Goal: Communication & Community: Answer question/provide support

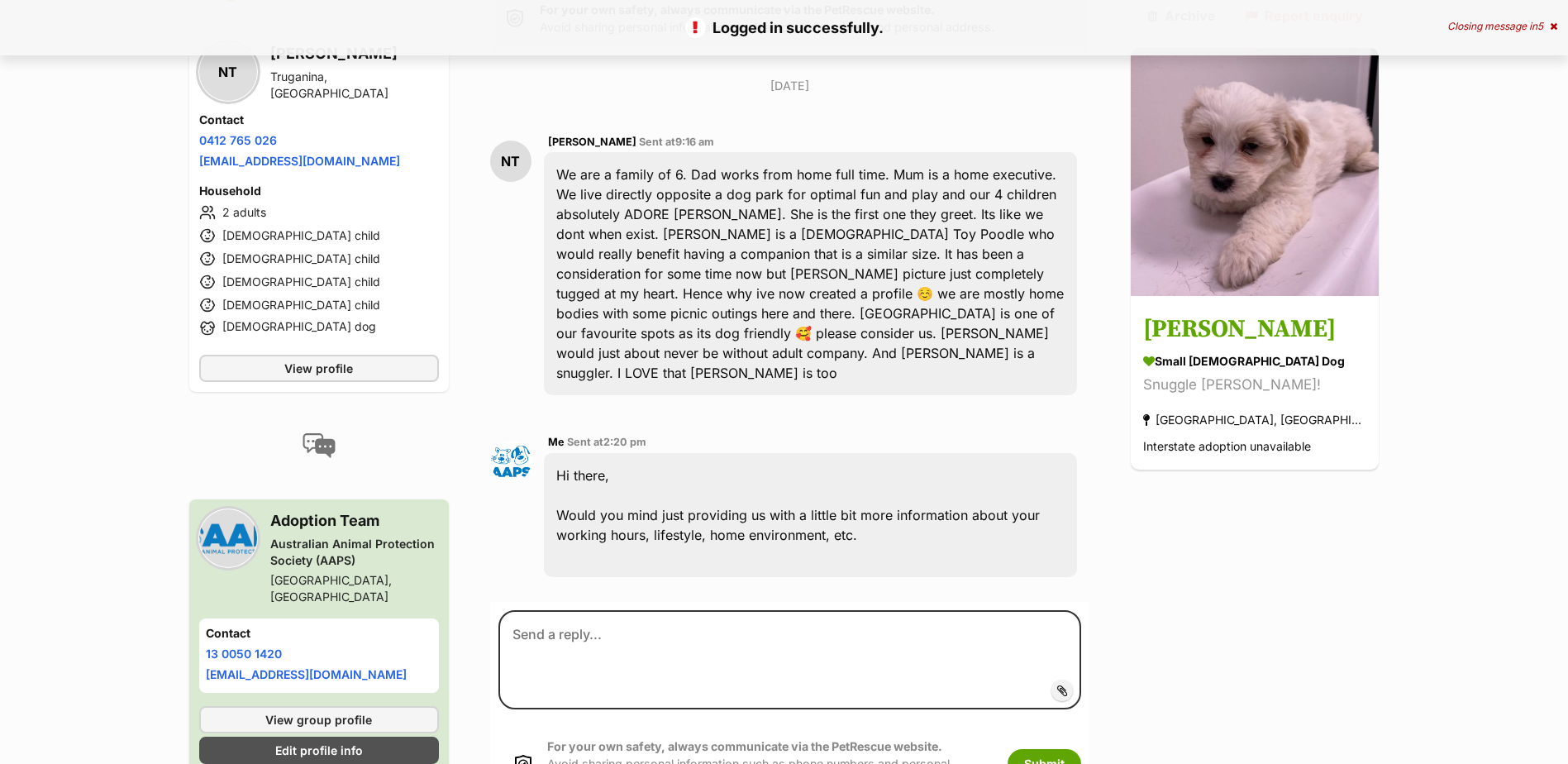
scroll to position [436, 0]
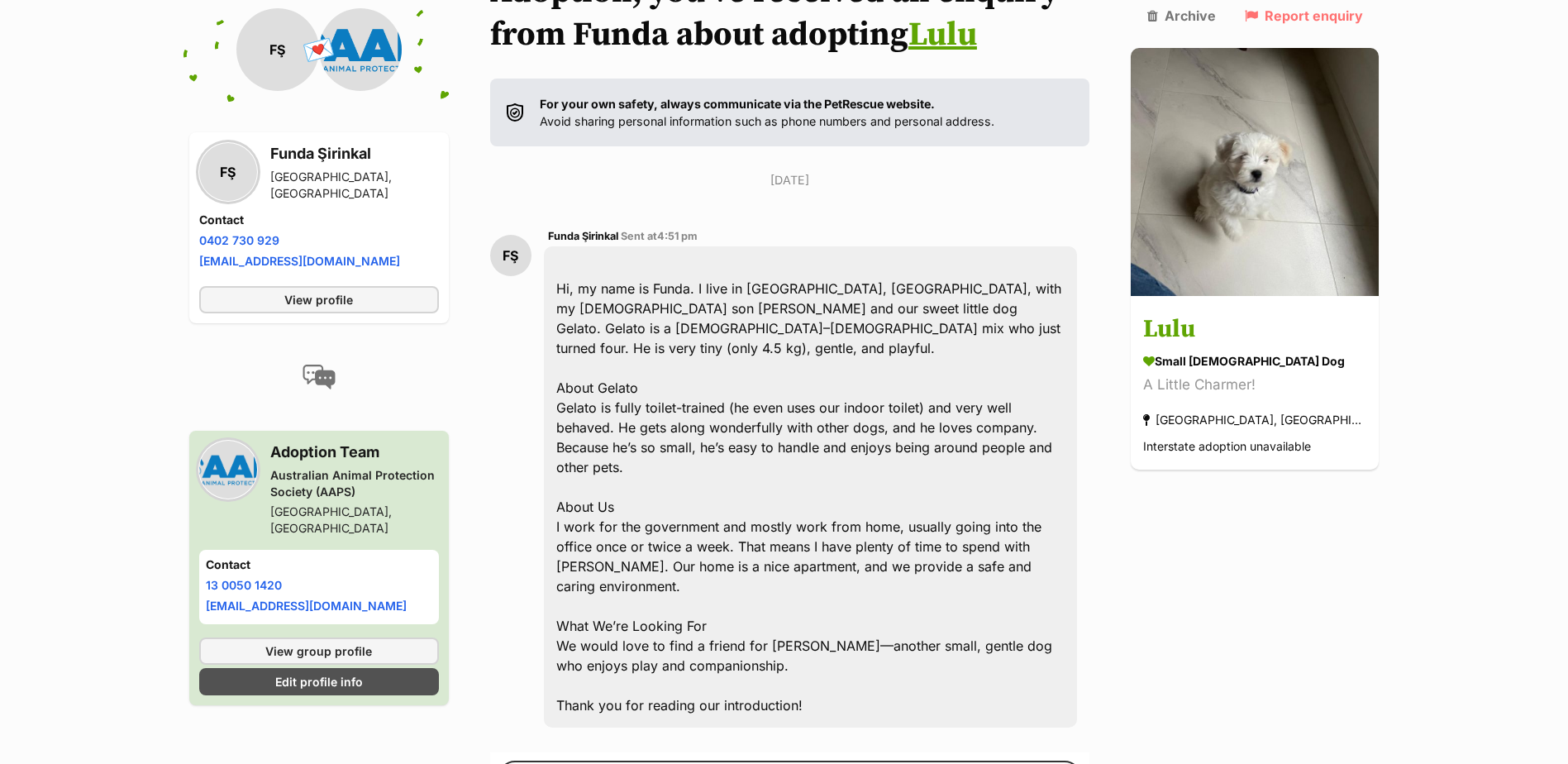
scroll to position [304, 0]
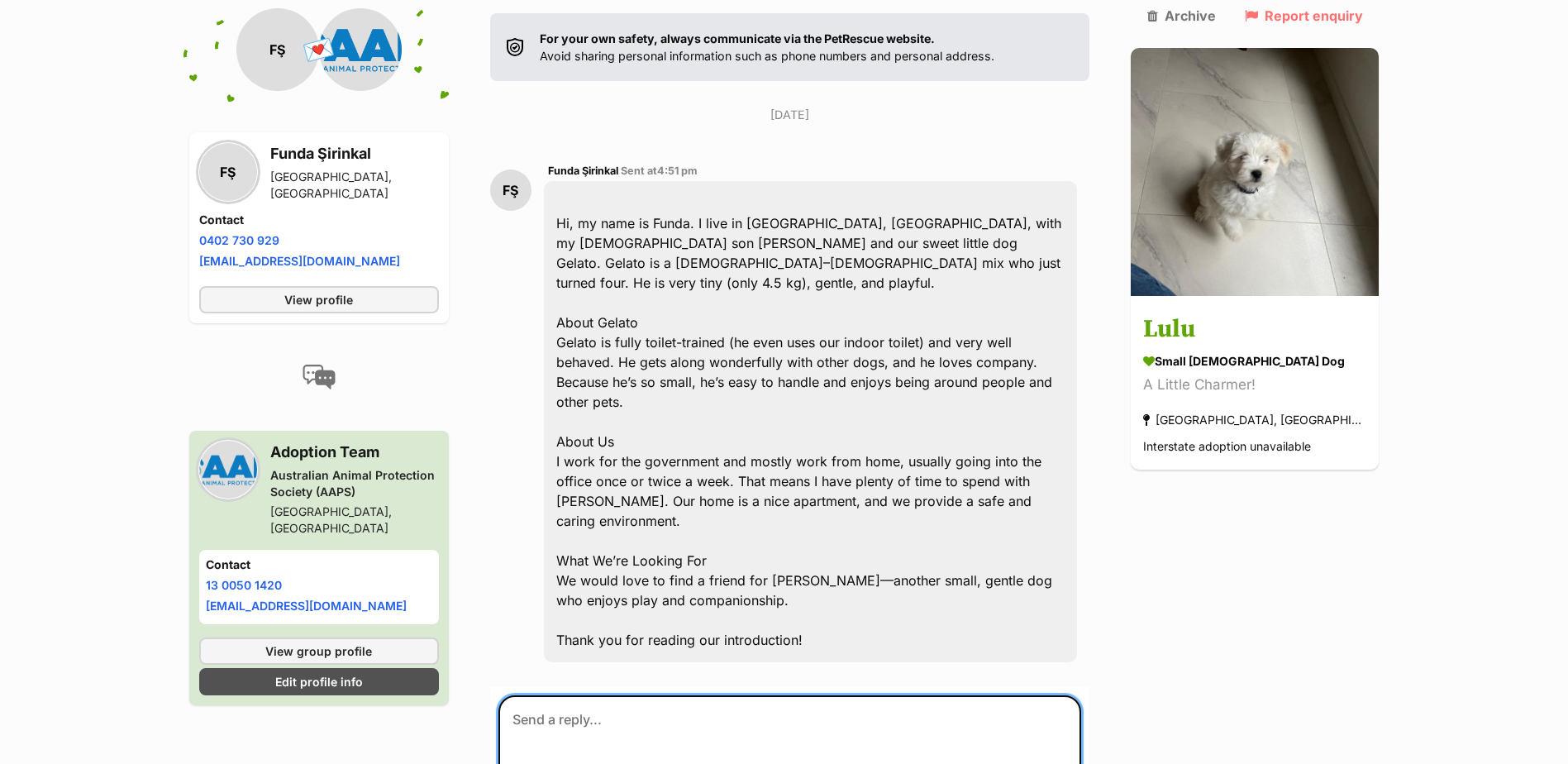
click at [690, 696] on textarea at bounding box center [790, 745] width 583 height 99
click at [807, 695] on textarea "Hi there, Thanks so much" at bounding box center [790, 745] width 583 height 99
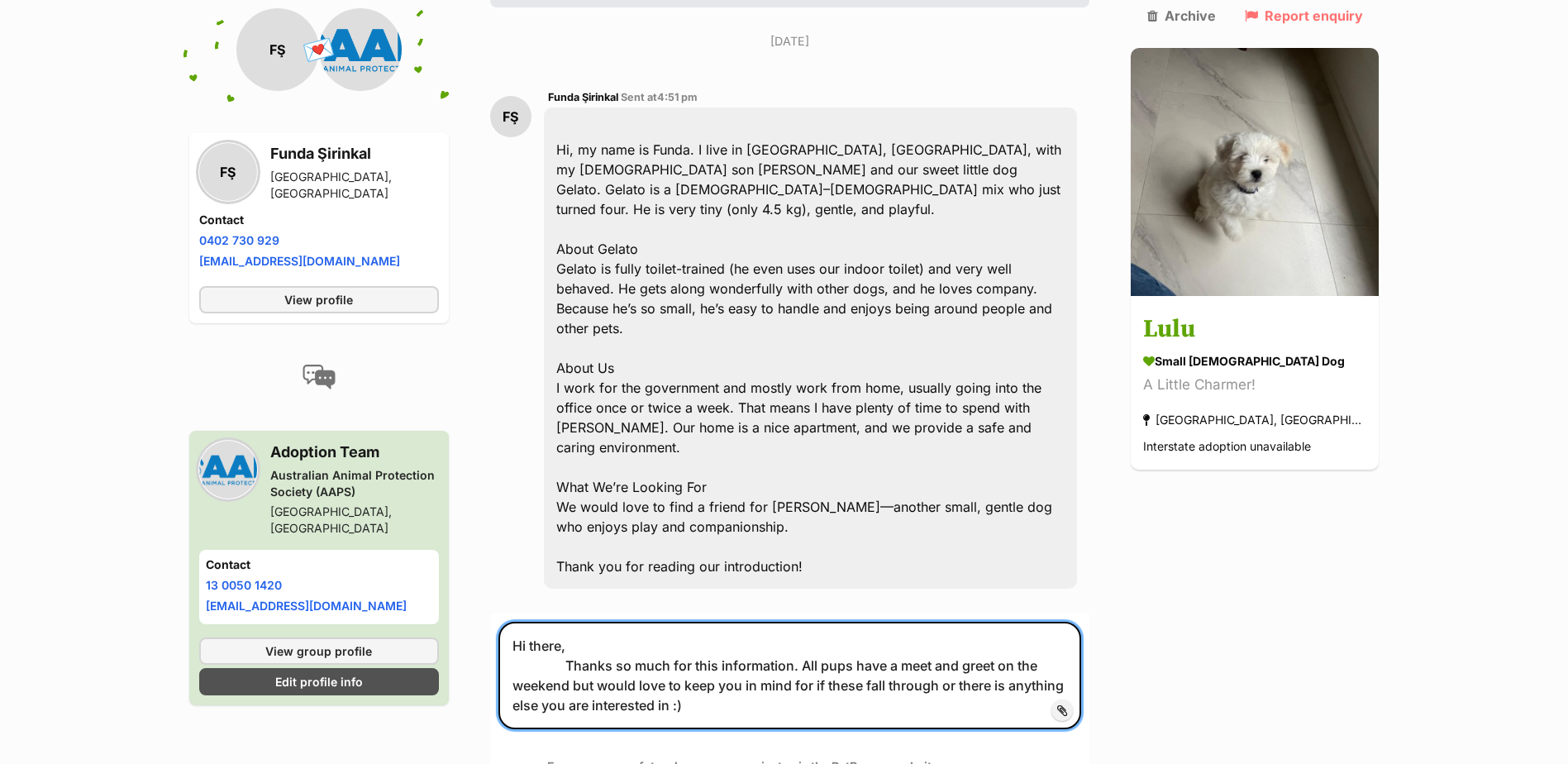
scroll to position [468, 0]
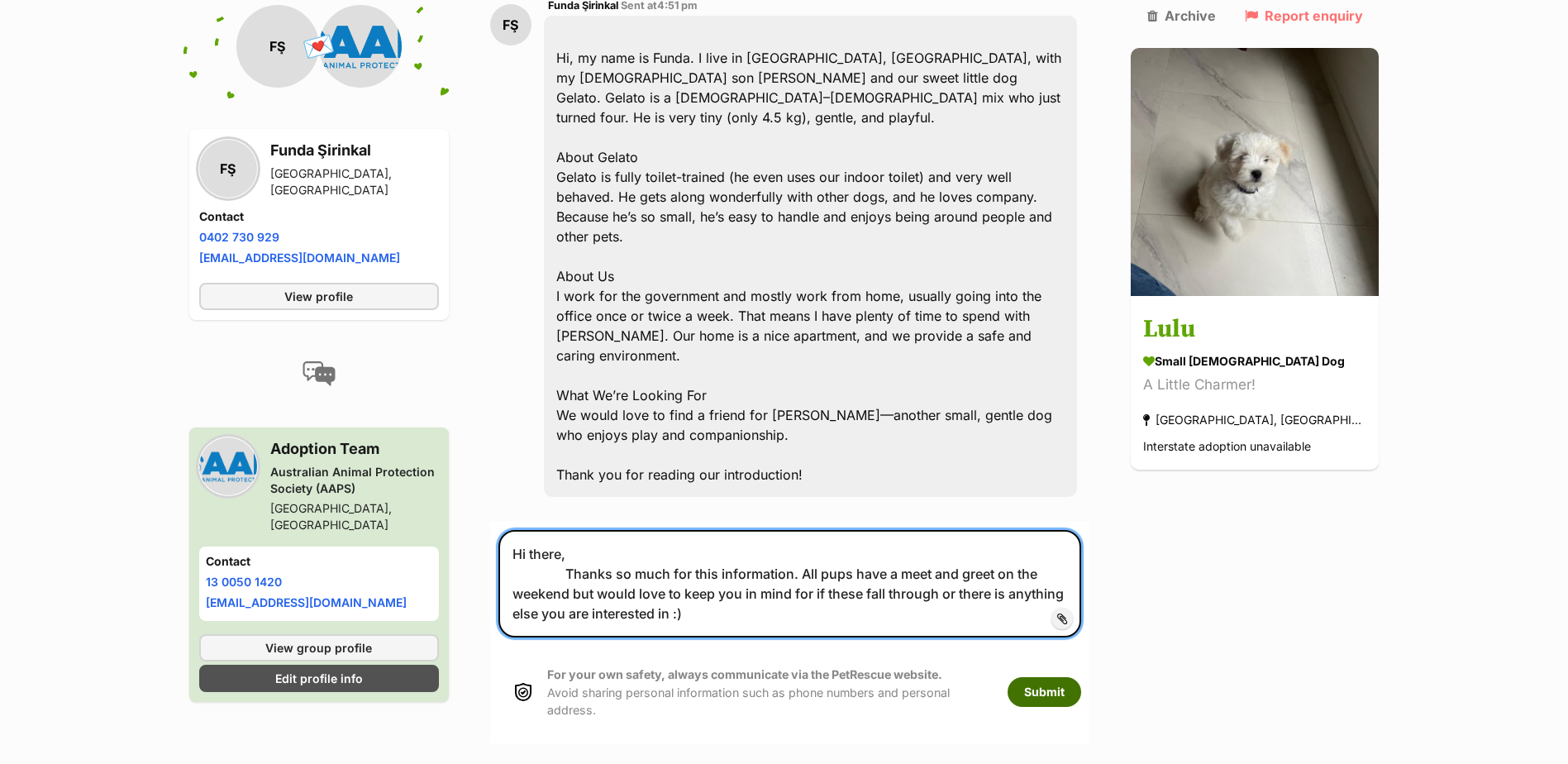
type textarea "Hi there, Thanks so much for this information. All pups have a meet and greet o…"
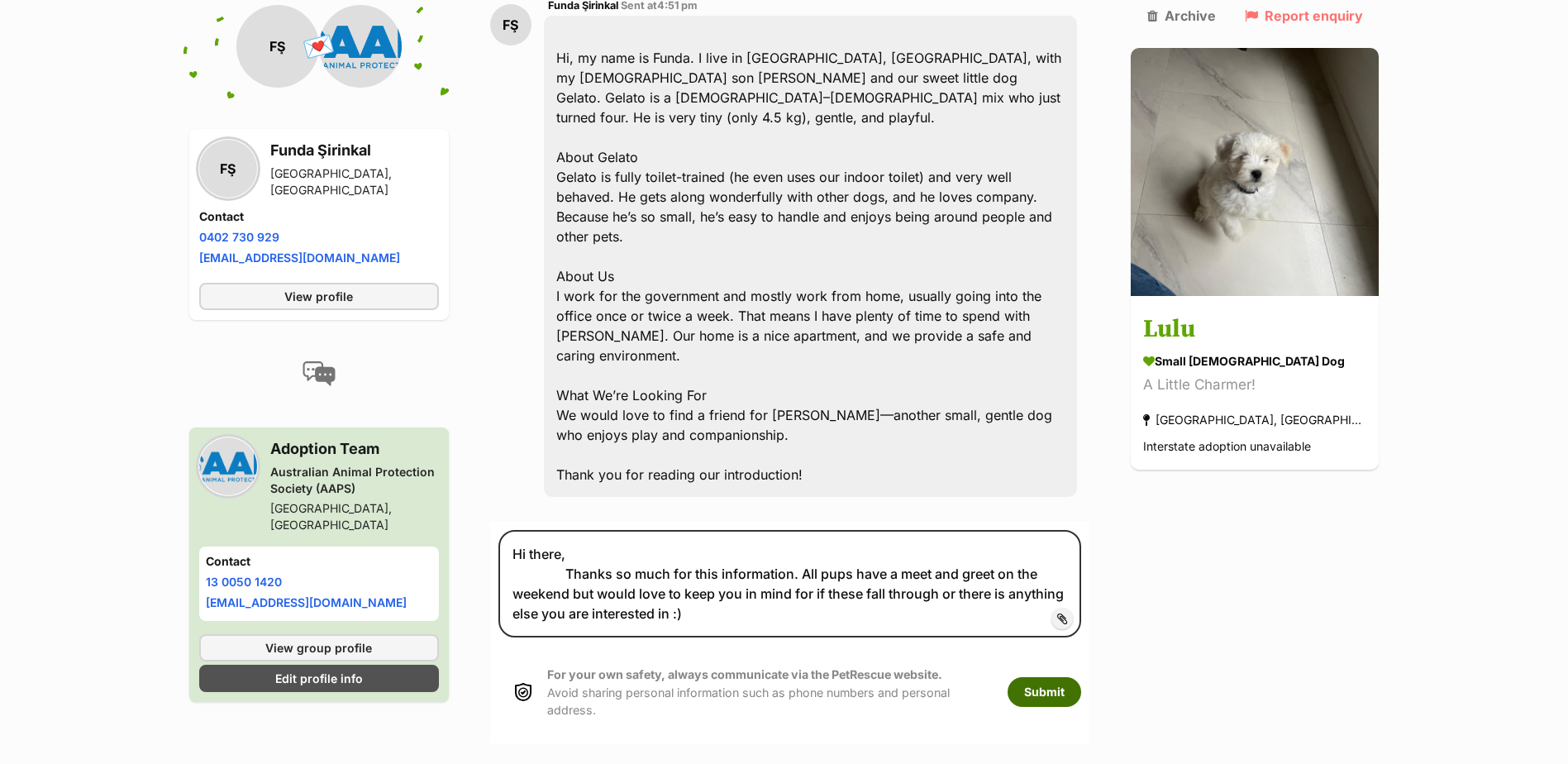
click at [1066, 677] on button "Submit" at bounding box center [1044, 692] width 73 height 30
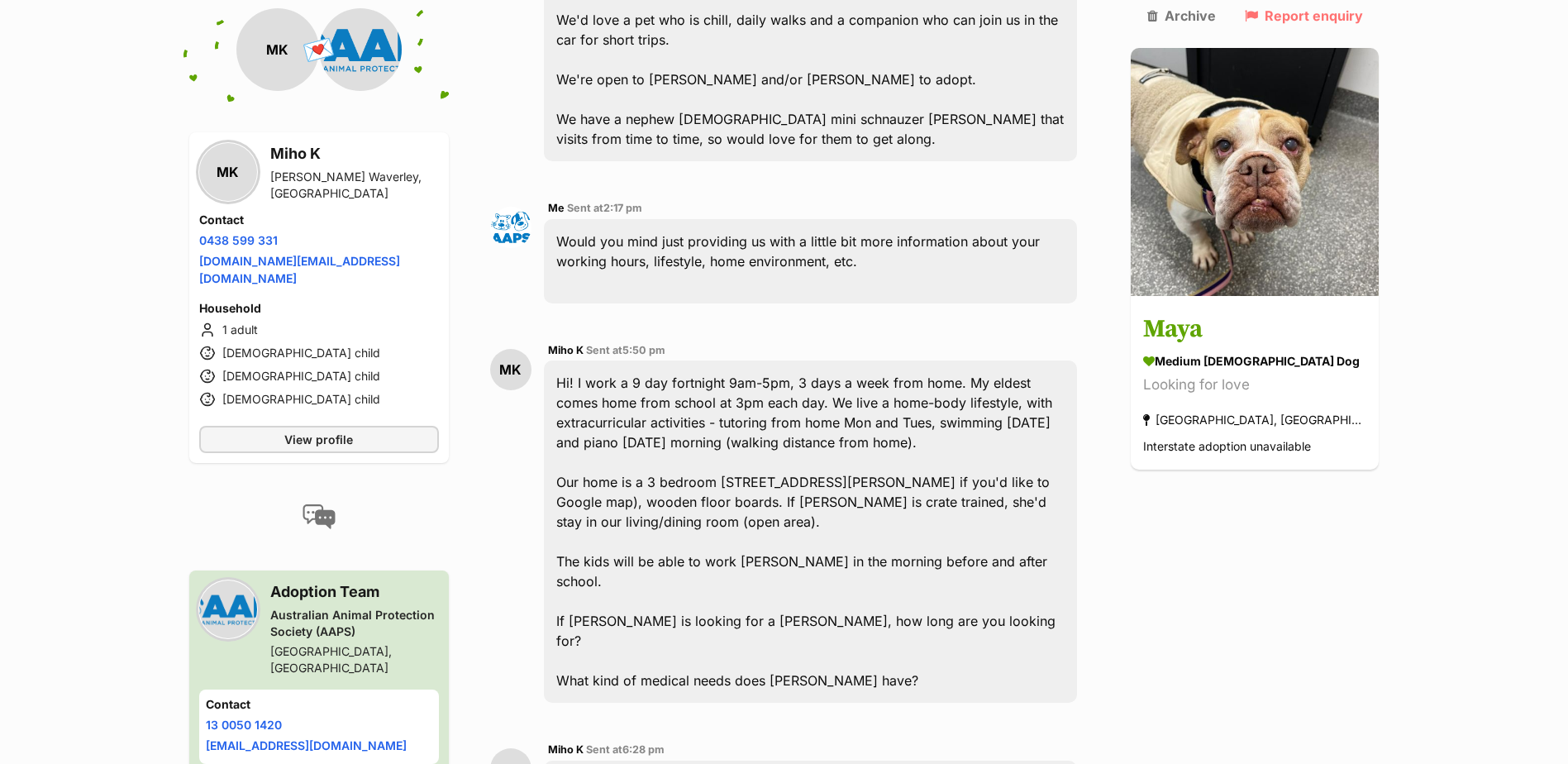
scroll to position [627, 0]
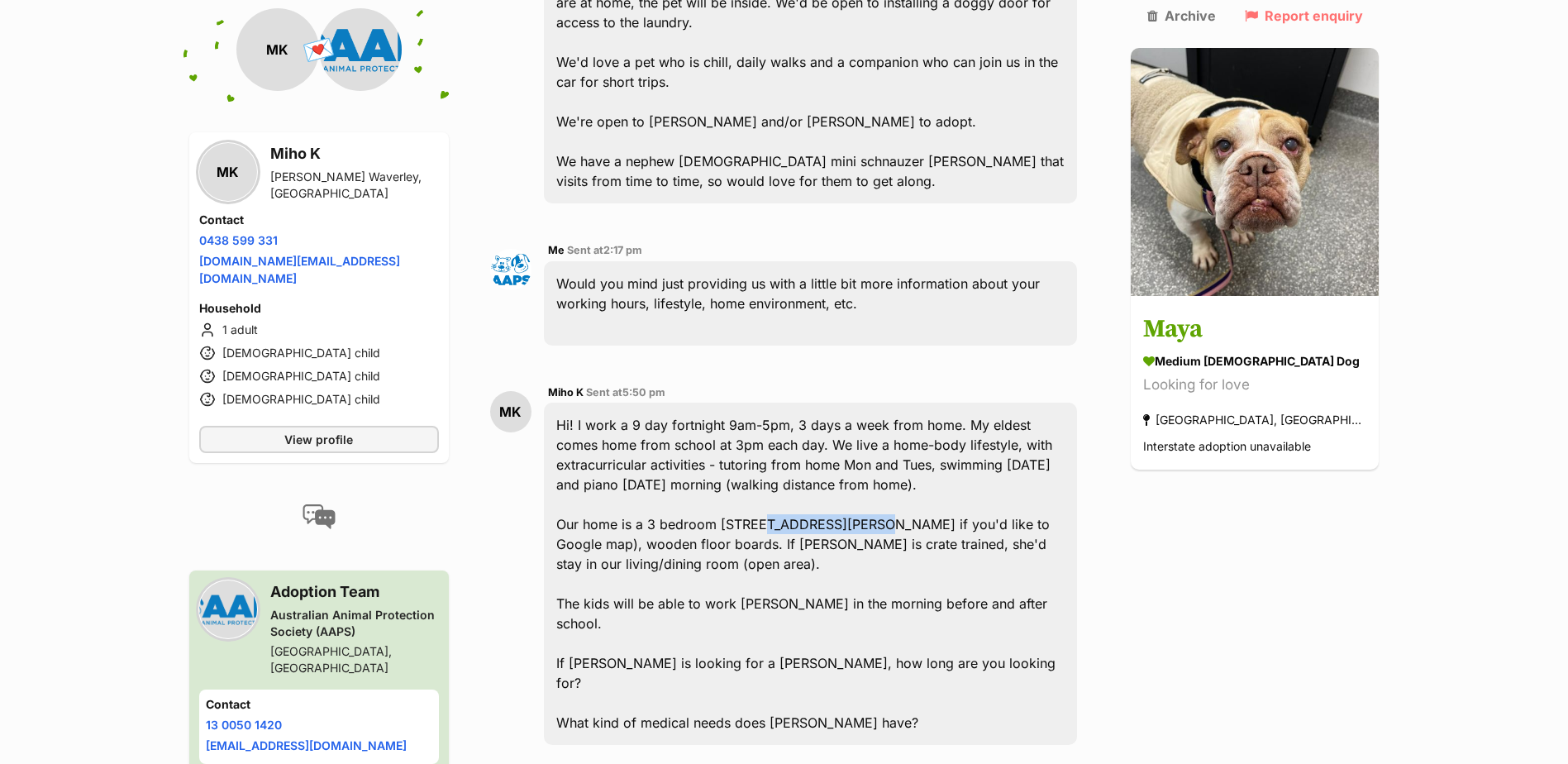
drag, startPoint x: 857, startPoint y: 461, endPoint x: 761, endPoint y: 466, distance: 96.1
click at [761, 466] on div "Hi! I work a 9 day fortnight 9am-5pm, 3 days a week from home. My eldest comes …" at bounding box center [810, 574] width 534 height 342
drag, startPoint x: 761, startPoint y: 466, endPoint x: 960, endPoint y: 462, distance: 199.0
click at [960, 462] on div "Hi! I work a 9 day fortnight 9am-5pm, 3 days a week from home. My eldest comes …" at bounding box center [810, 574] width 534 height 342
drag, startPoint x: 951, startPoint y: 462, endPoint x: 760, endPoint y: 466, distance: 191.0
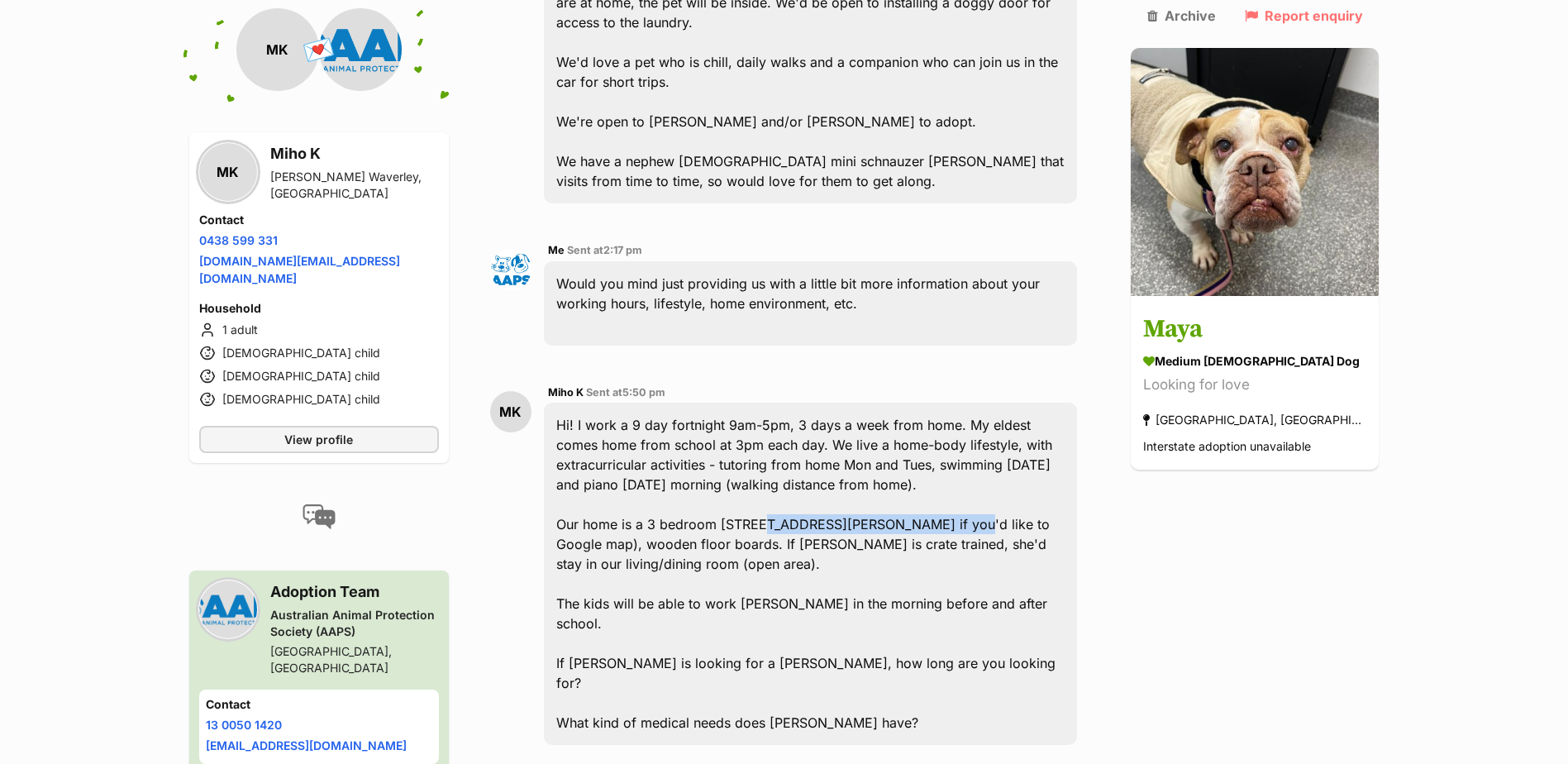
click at [760, 466] on div "Hi! I work a 9 day fortnight 9am-5pm, 3 days a week from home. My eldest comes …" at bounding box center [810, 574] width 534 height 342
drag, startPoint x: 760, startPoint y: 466, endPoint x: 830, endPoint y: 462, distance: 70.1
copy div "14 Petter Street, Glen Waverle"
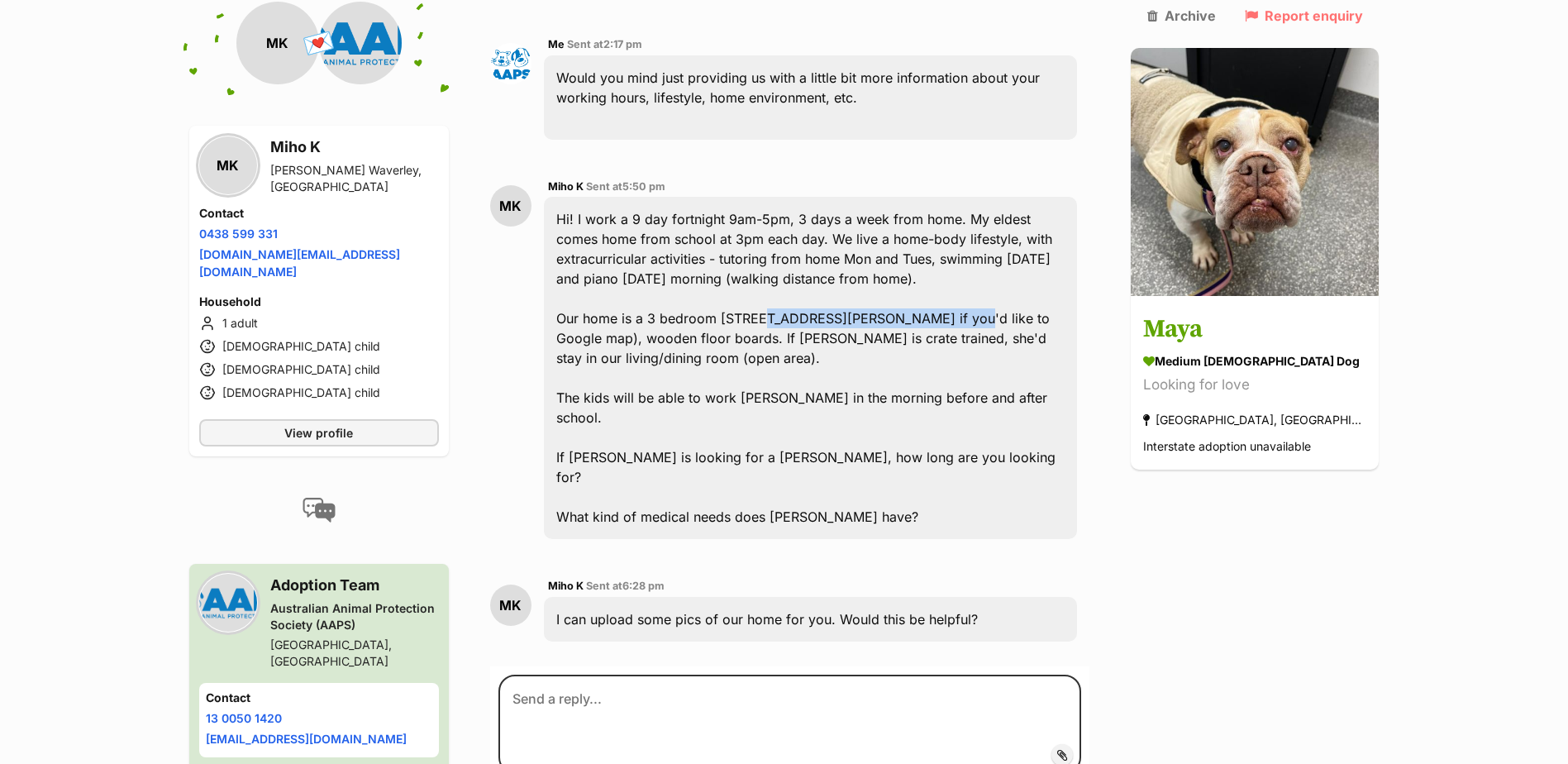
scroll to position [875, 0]
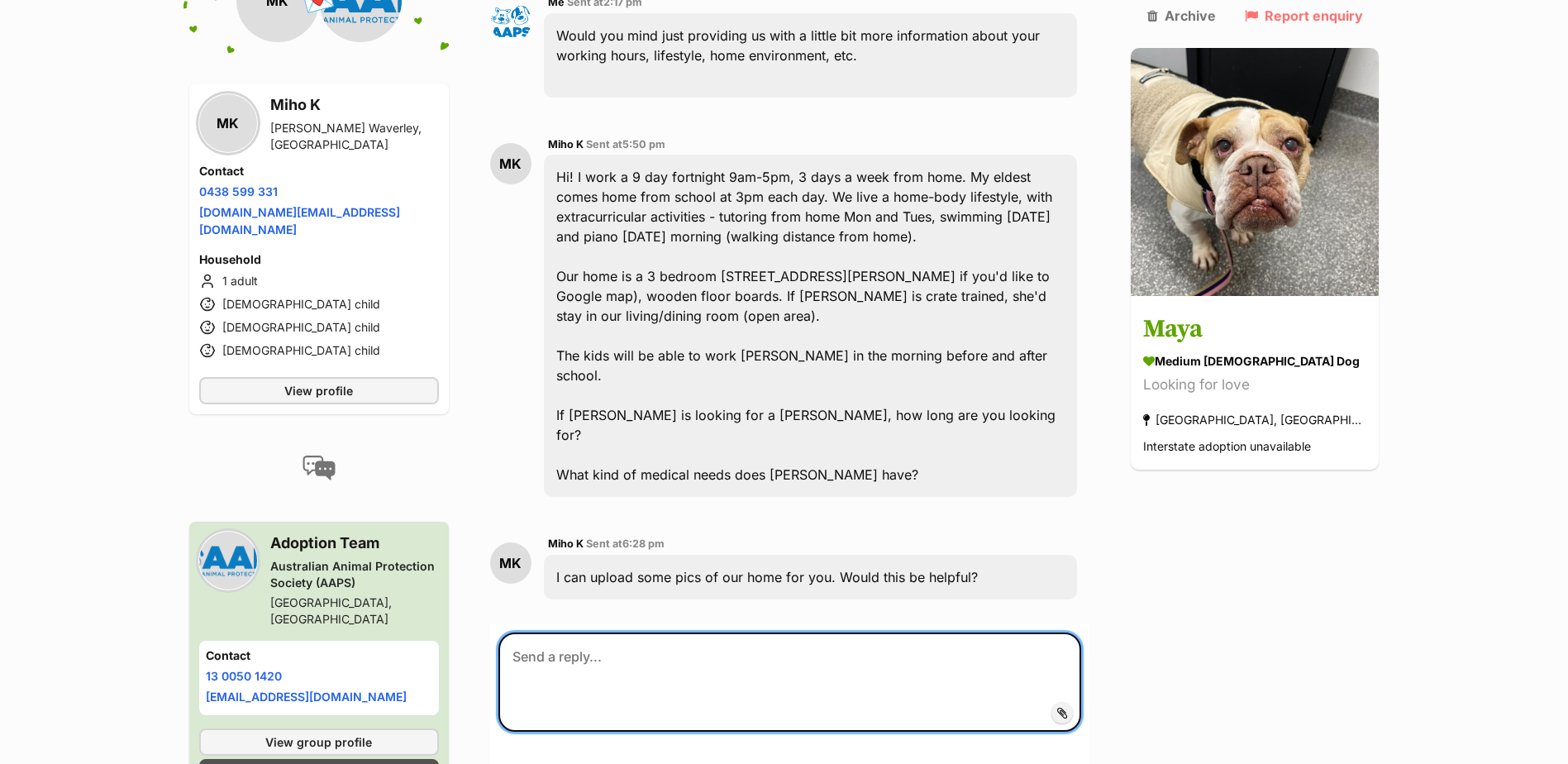
click at [852, 632] on textarea at bounding box center [790, 682] width 583 height 99
type textarea "We are looking for adoption, she is already in foster at this present time :)"
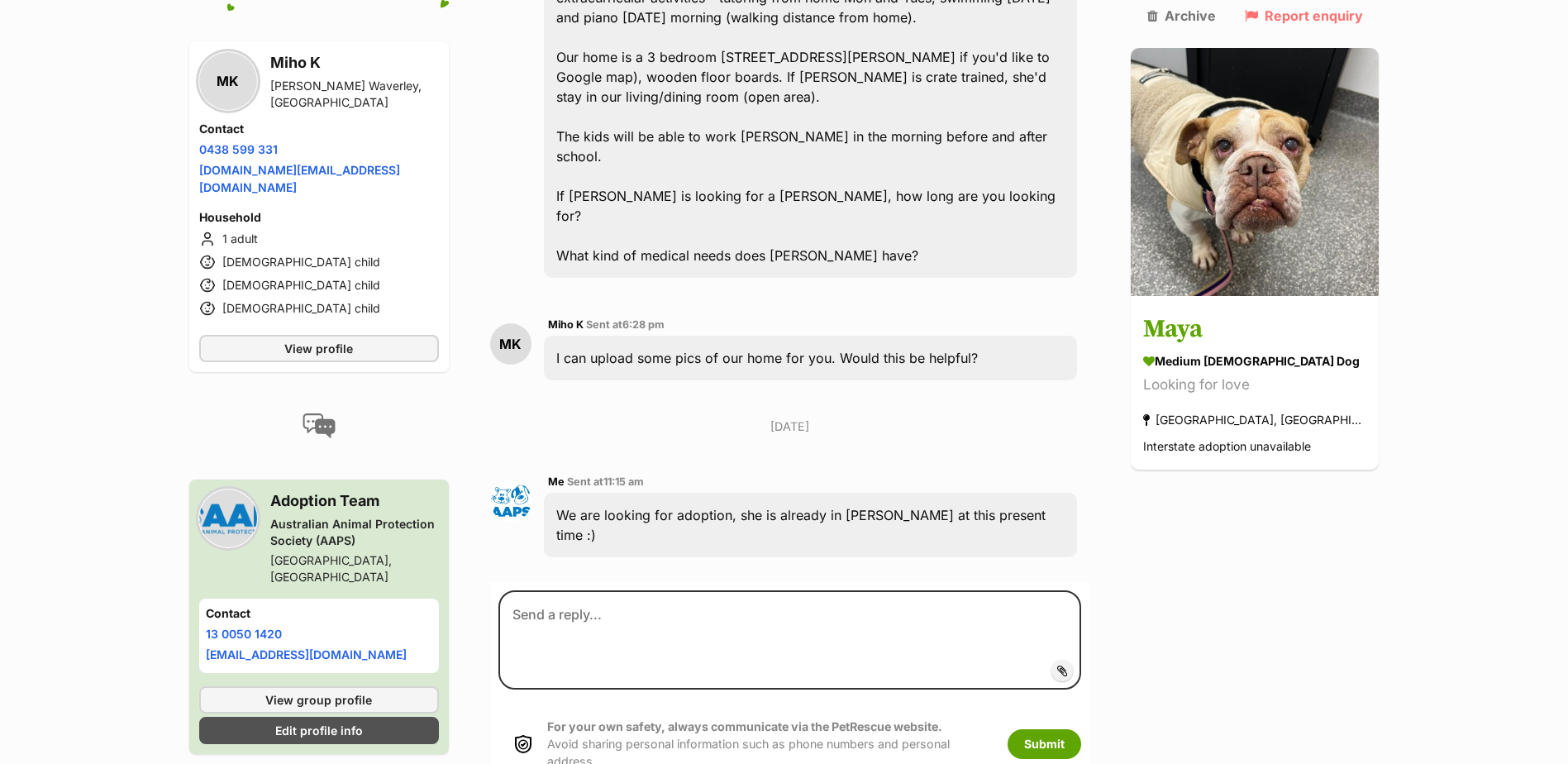
scroll to position [1114, 0]
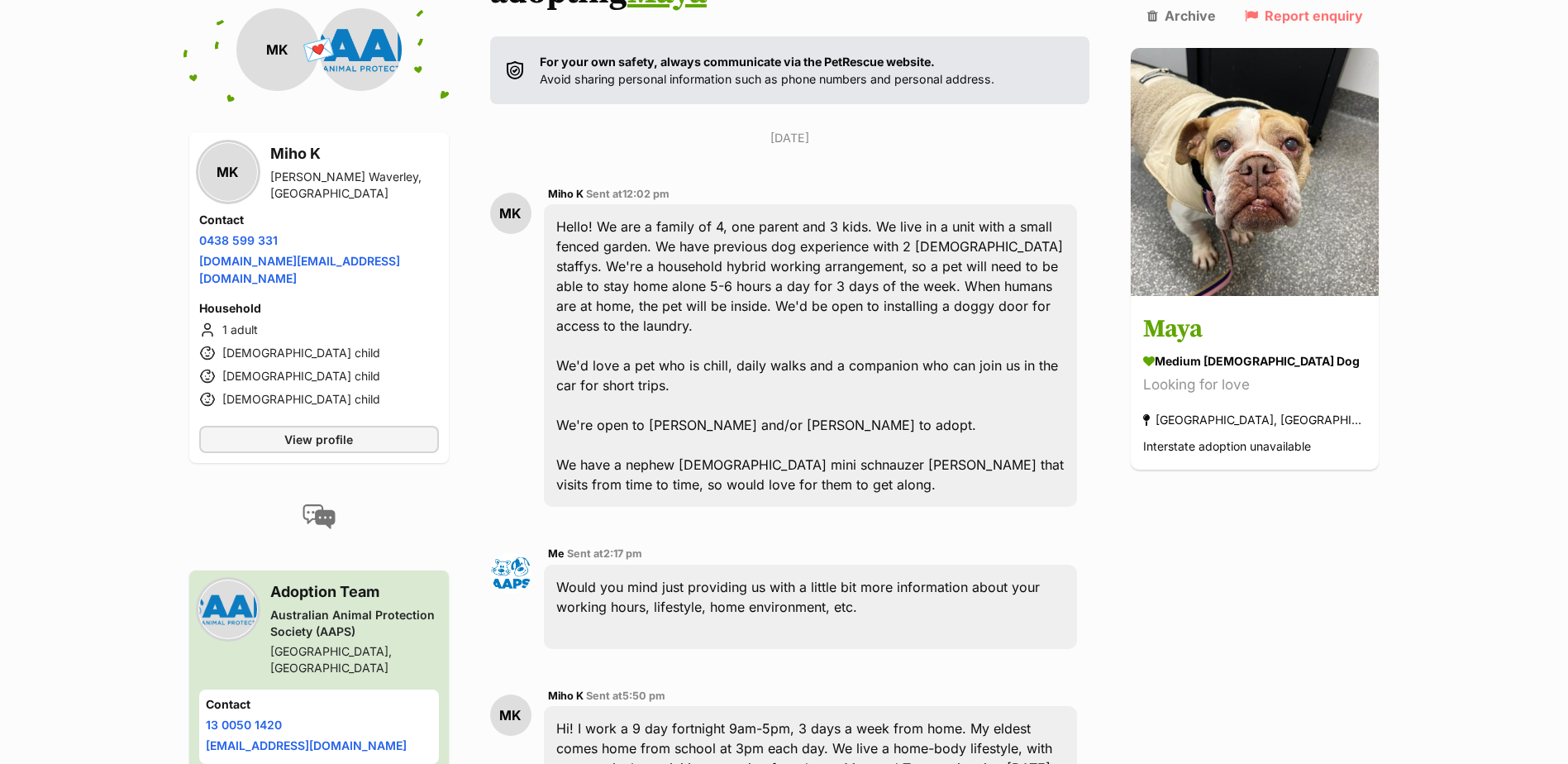
scroll to position [205, 0]
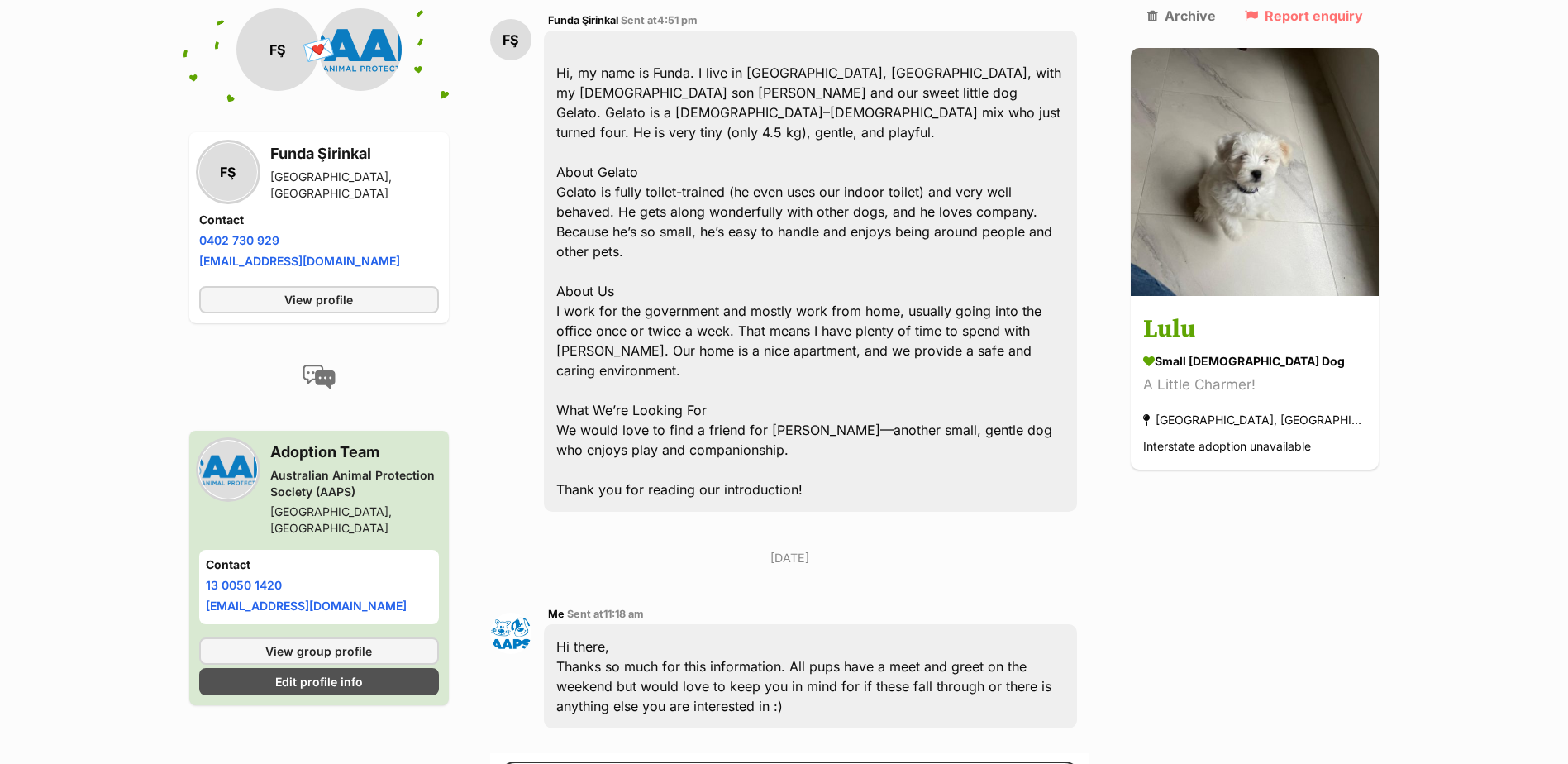
scroll to position [182, 0]
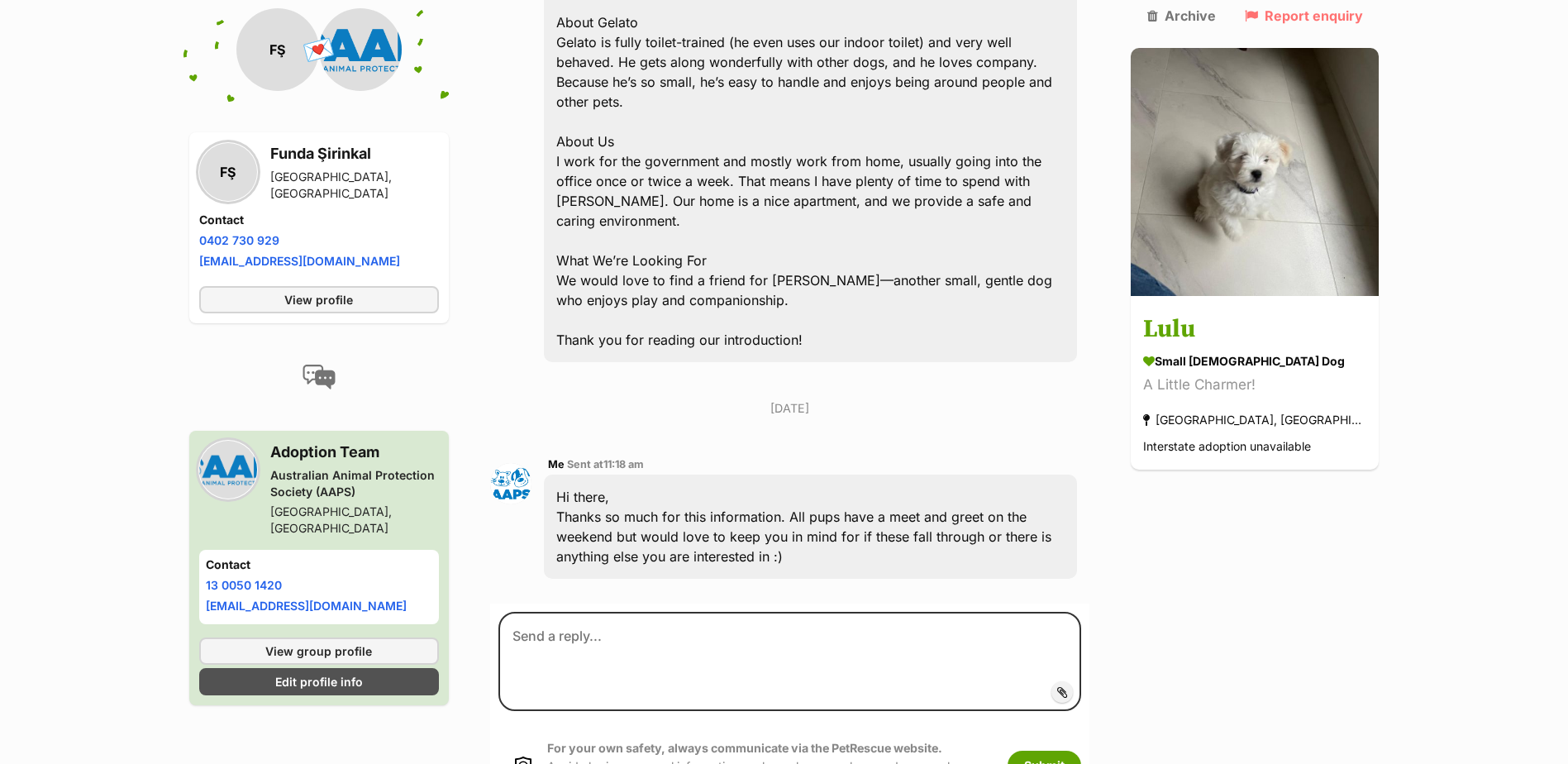
scroll to position [678, 0]
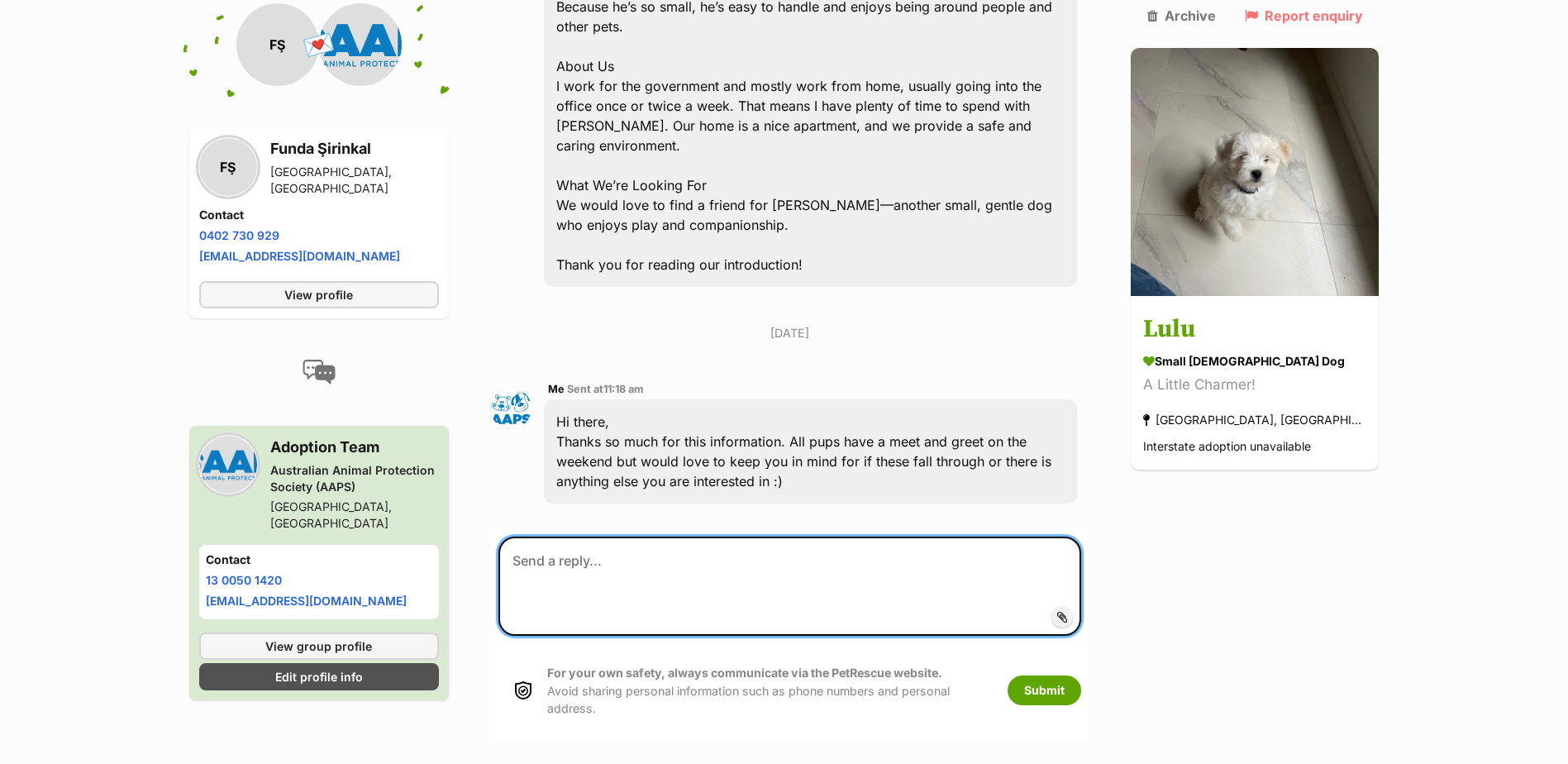
click at [801, 537] on textarea at bounding box center [790, 586] width 583 height 99
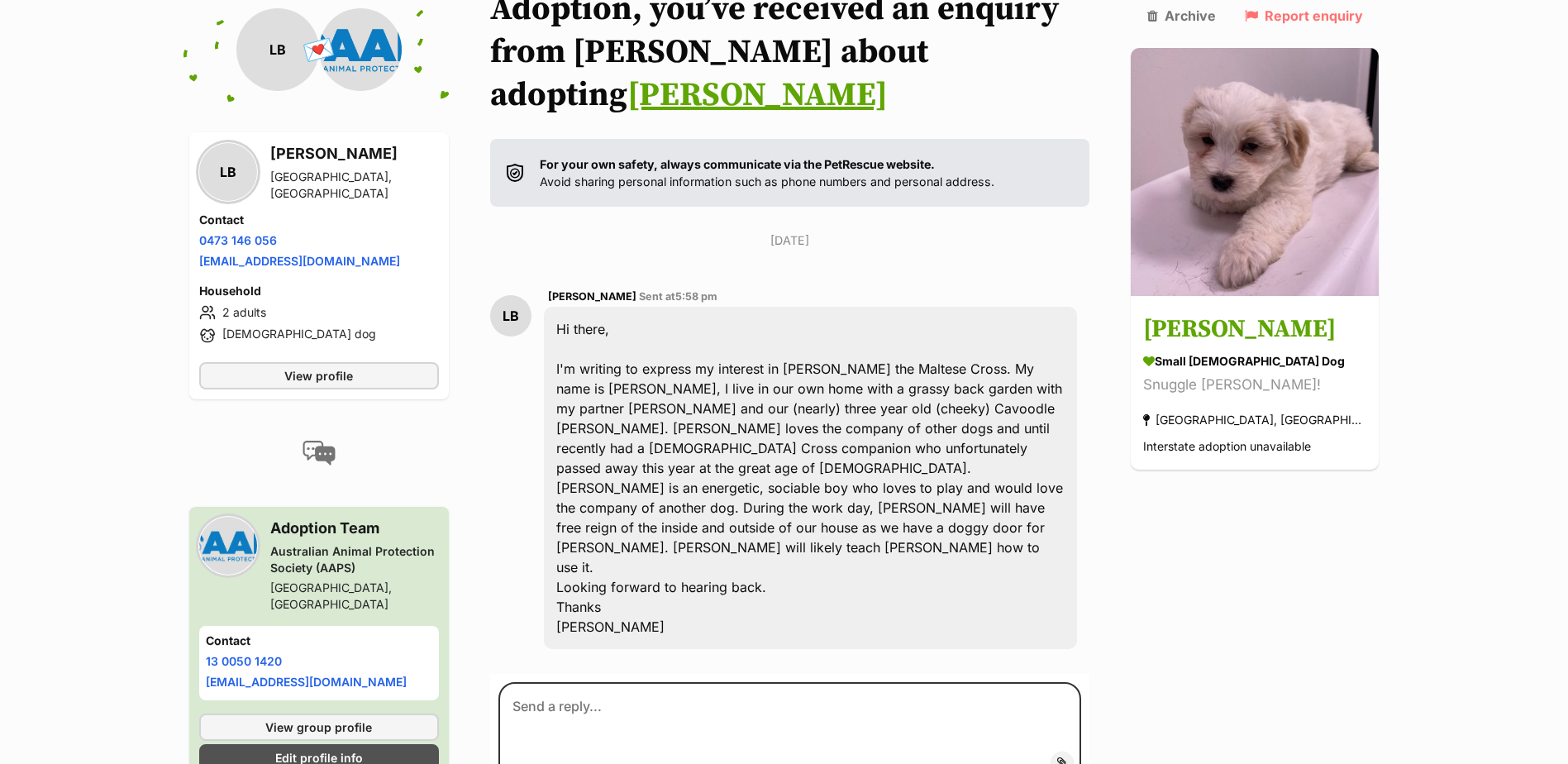
scroll to position [234, 0]
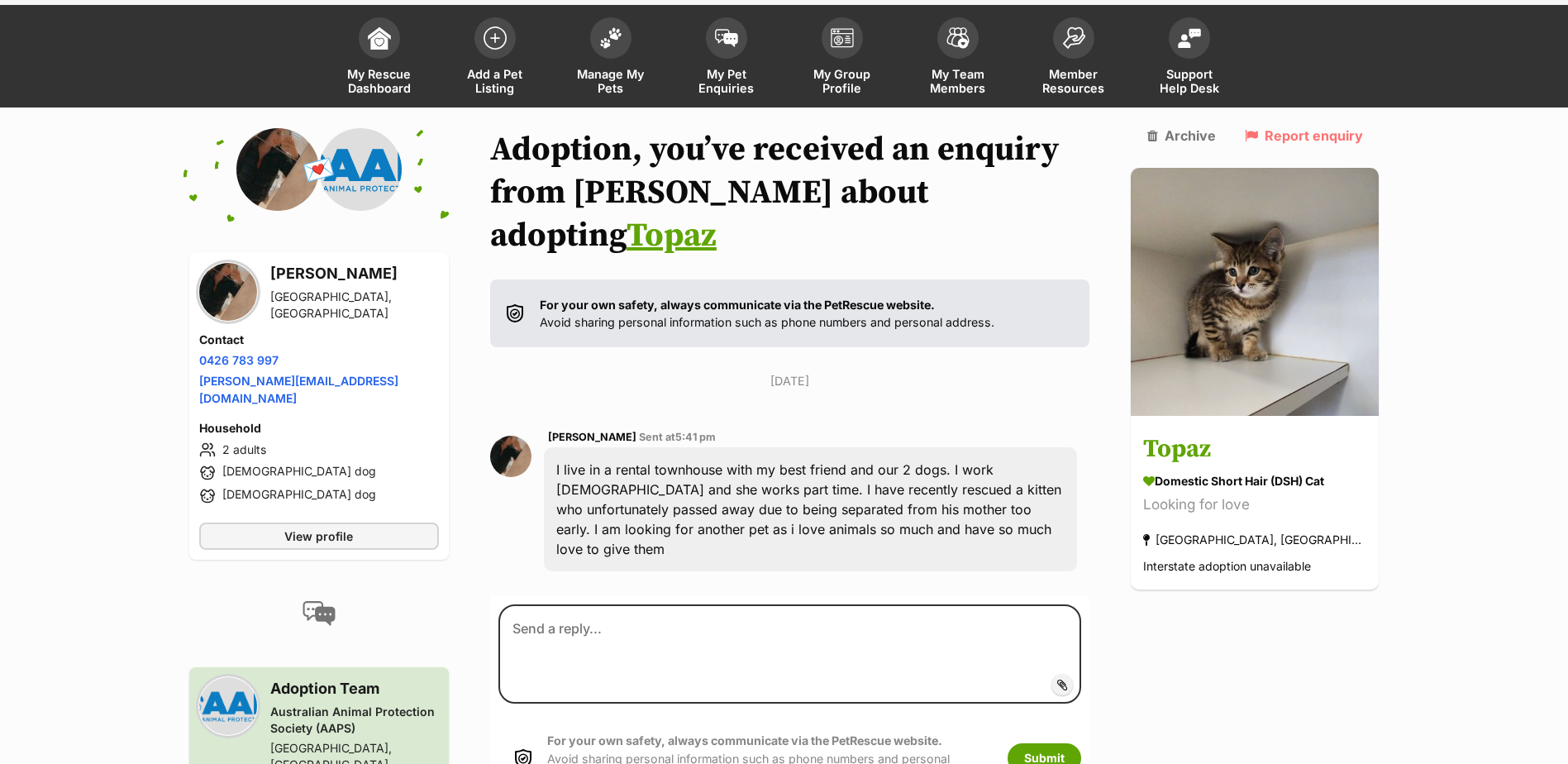
scroll to position [144, 0]
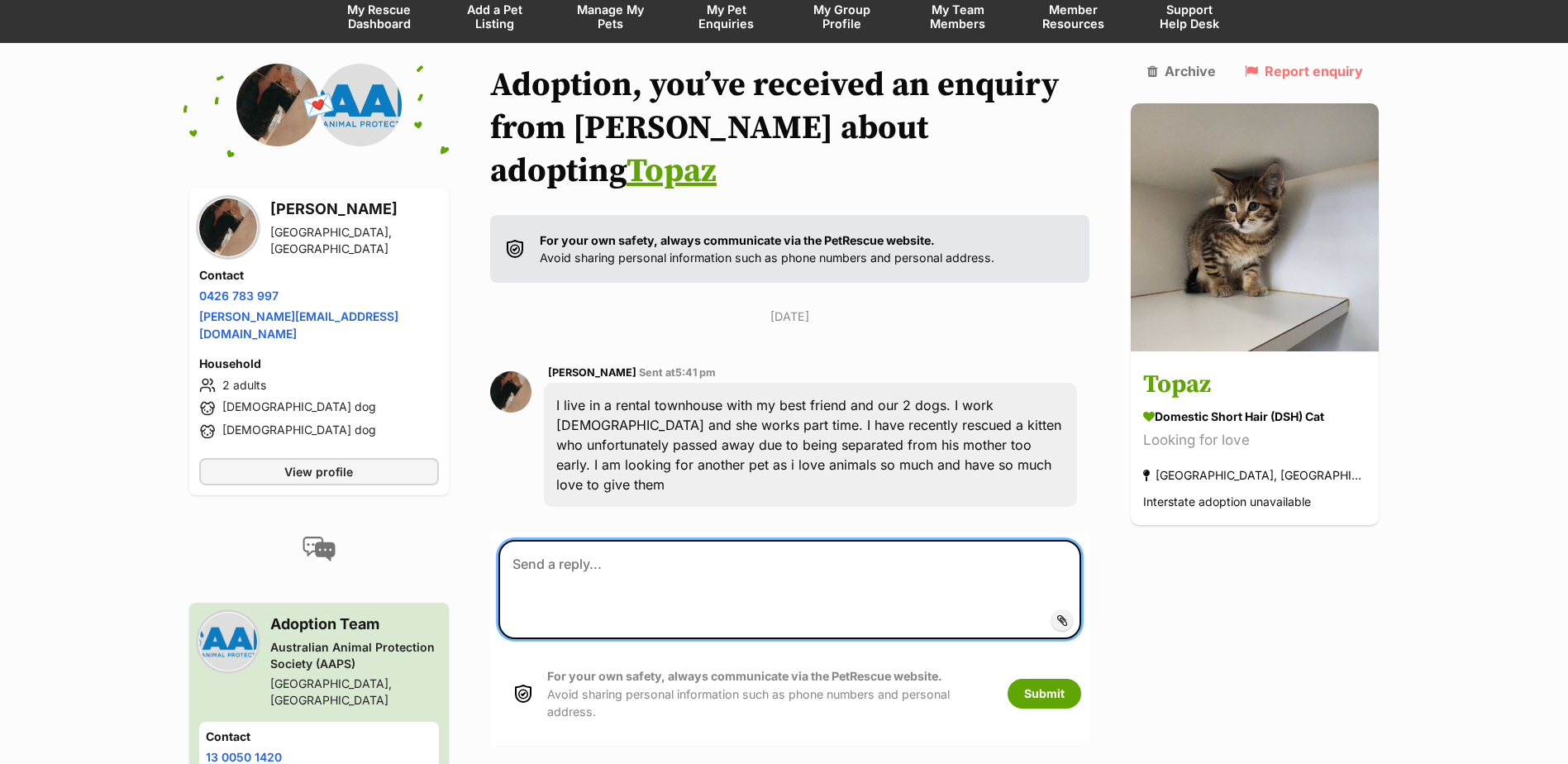
click at [710, 540] on textarea at bounding box center [790, 590] width 583 height 99
type textarea "I"
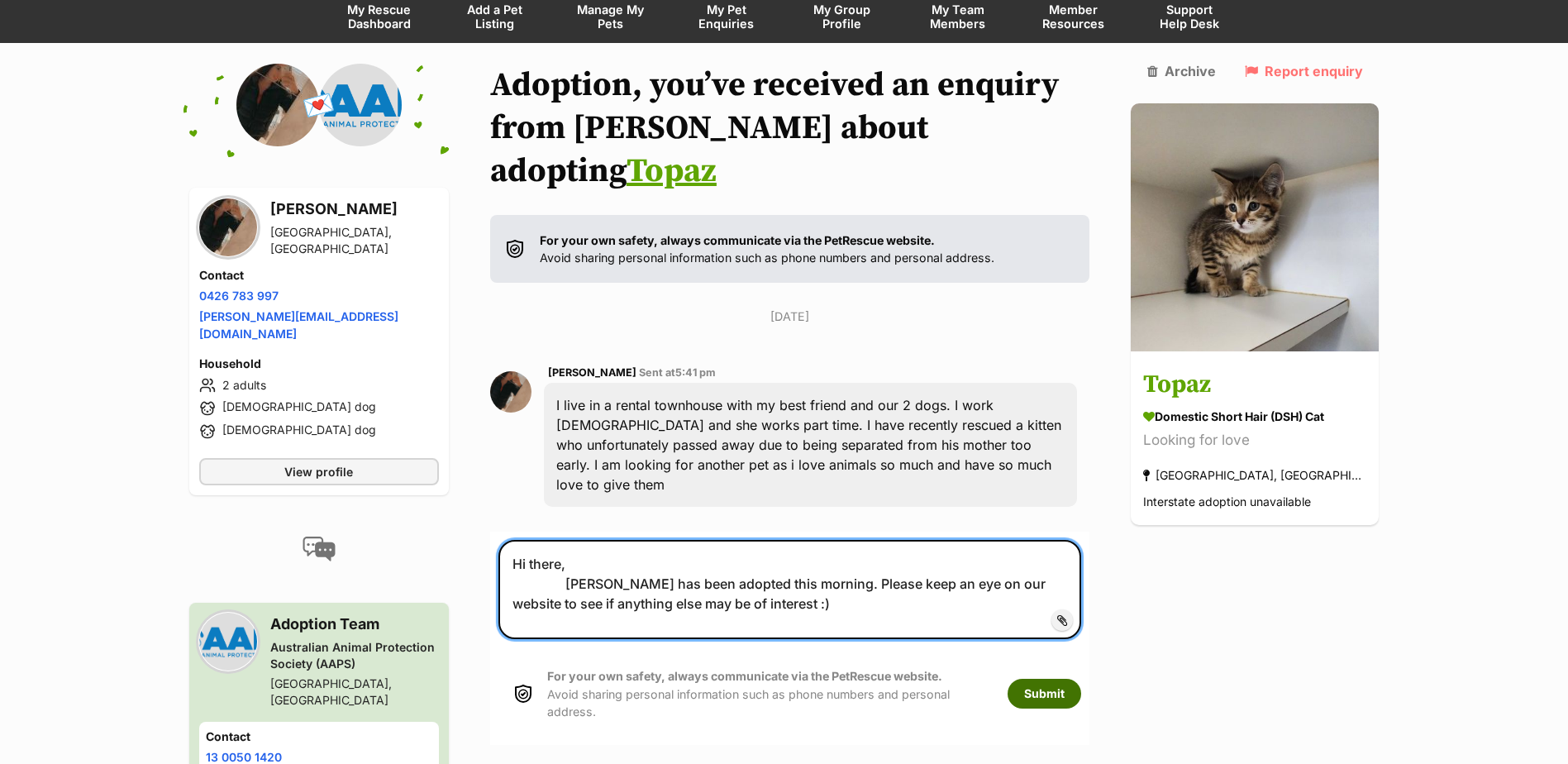
type textarea "Hi there, Topaz has been adopted this morning. Please keep an eye on our websit…"
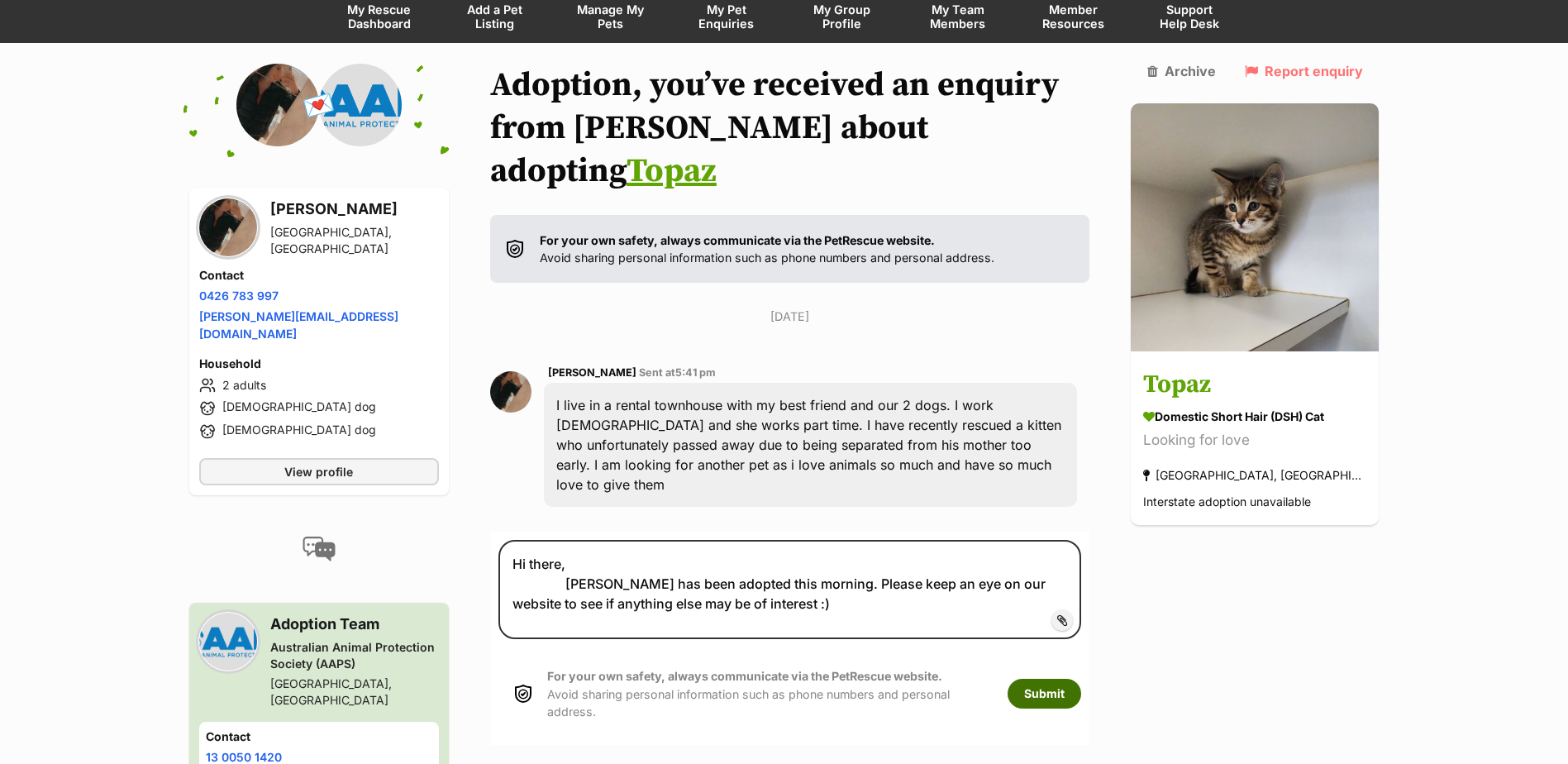
click at [1081, 678] on button "Submit" at bounding box center [1044, 693] width 73 height 30
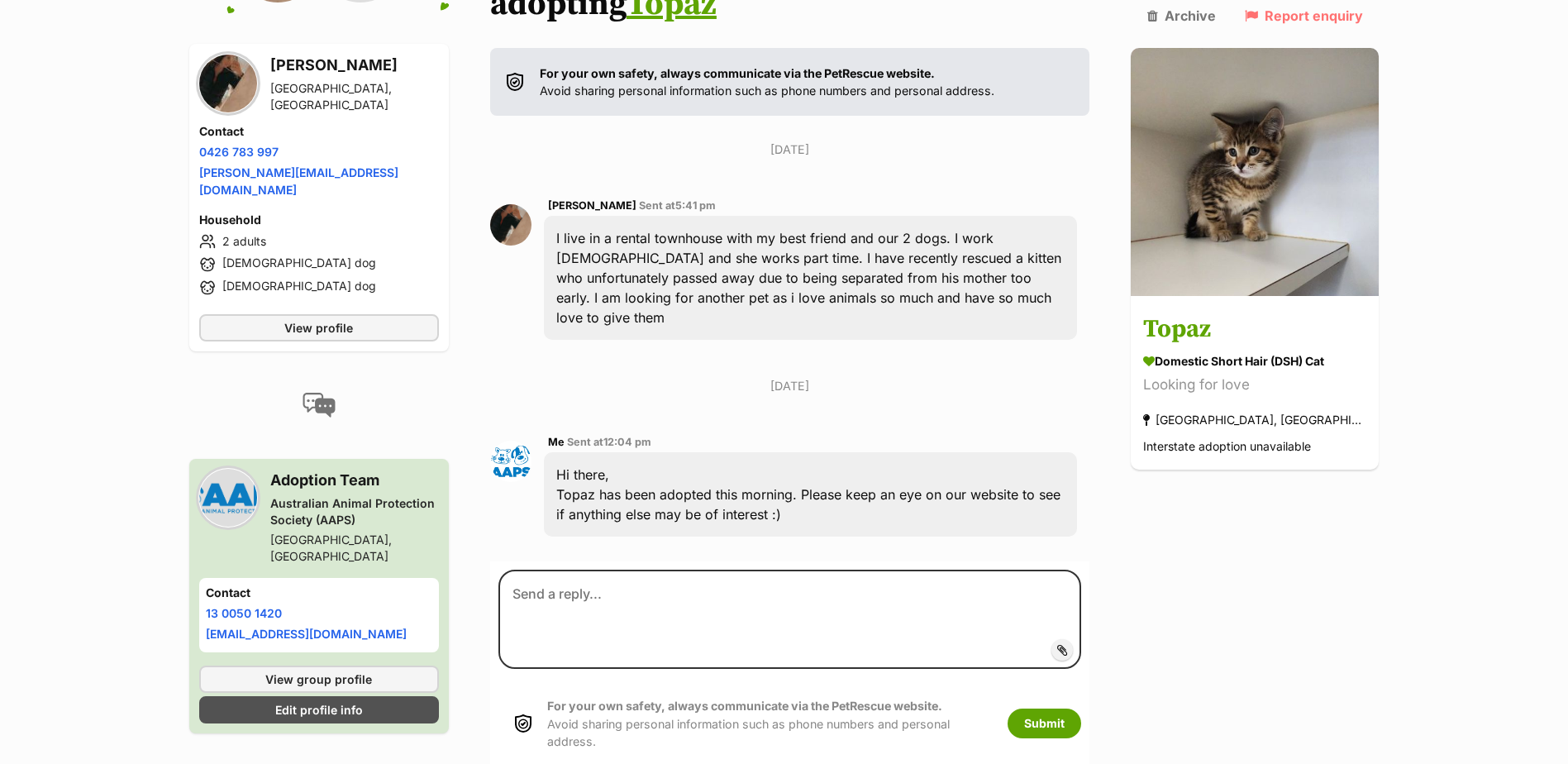
scroll to position [351, 0]
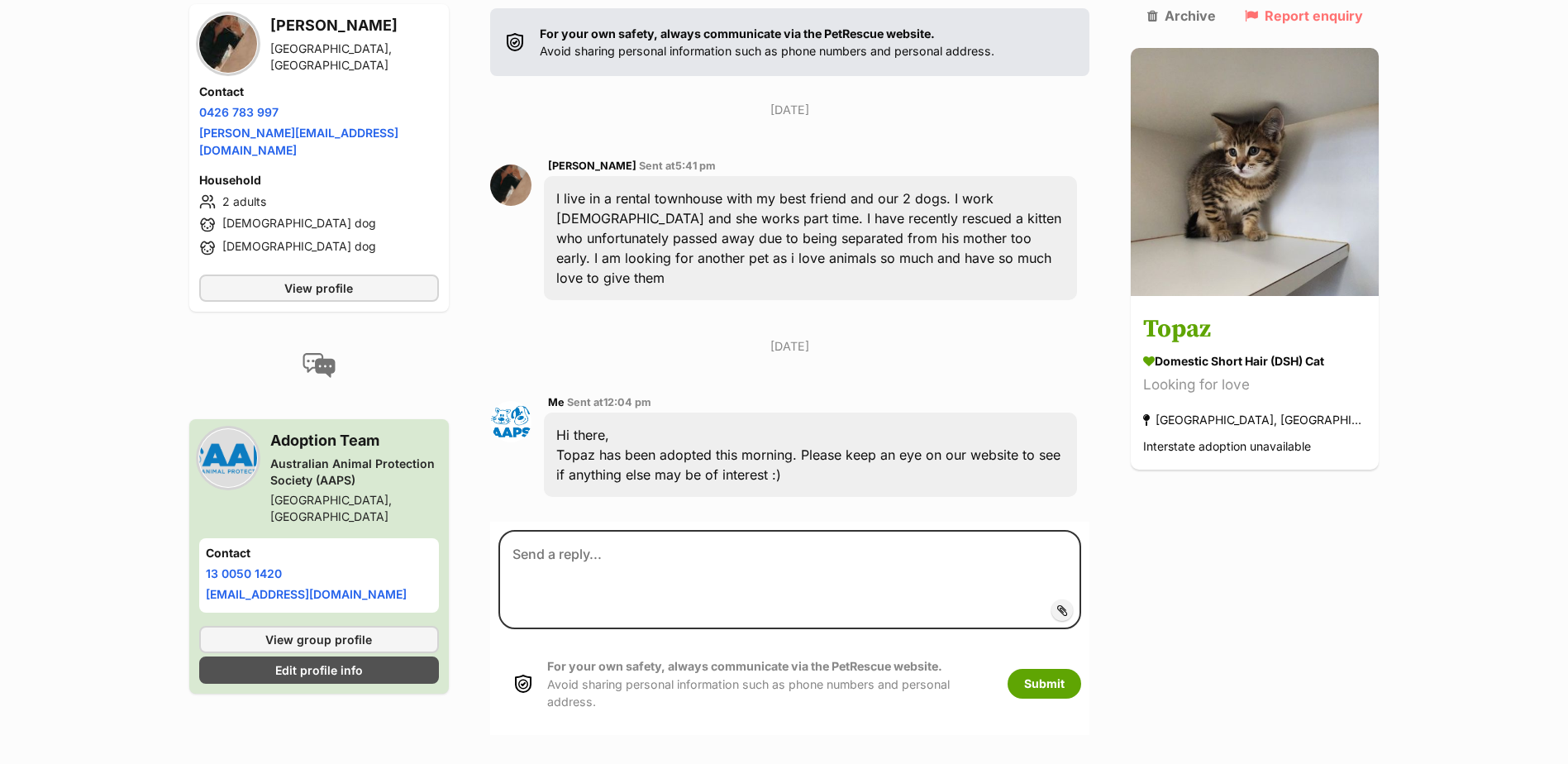
drag, startPoint x: 799, startPoint y: 414, endPoint x: 571, endPoint y: 369, distance: 232.4
click at [568, 413] on div "Hi there, Topaz has been adopted this morning. Please keep an eye on our websit…" at bounding box center [810, 454] width 534 height 84
drag, startPoint x: 571, startPoint y: 369, endPoint x: 625, endPoint y: 391, distance: 58.3
copy div "Hi there, Topaz has been adopted this morning. Please keep an eye on our websit…"
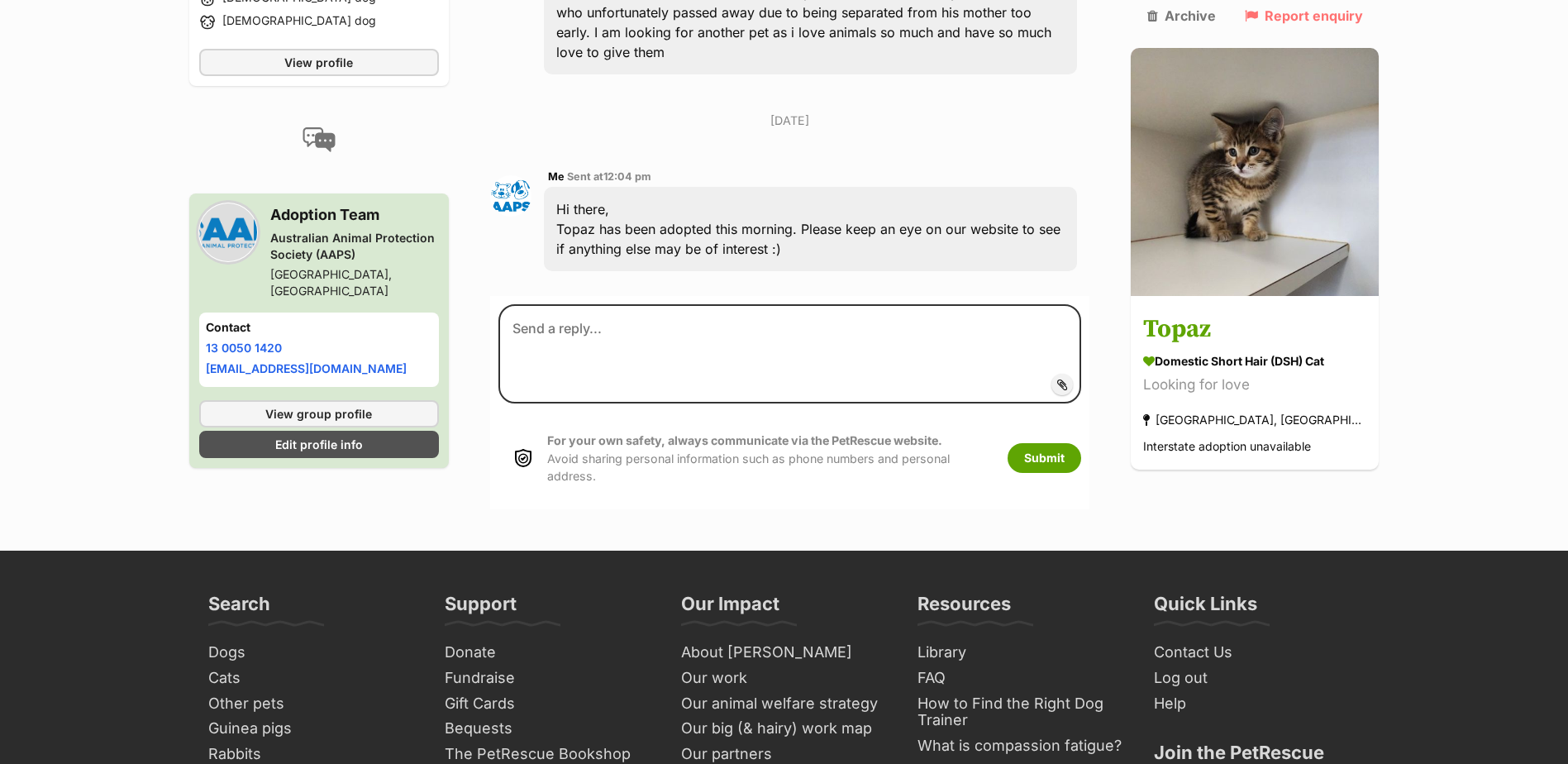
scroll to position [110, 0]
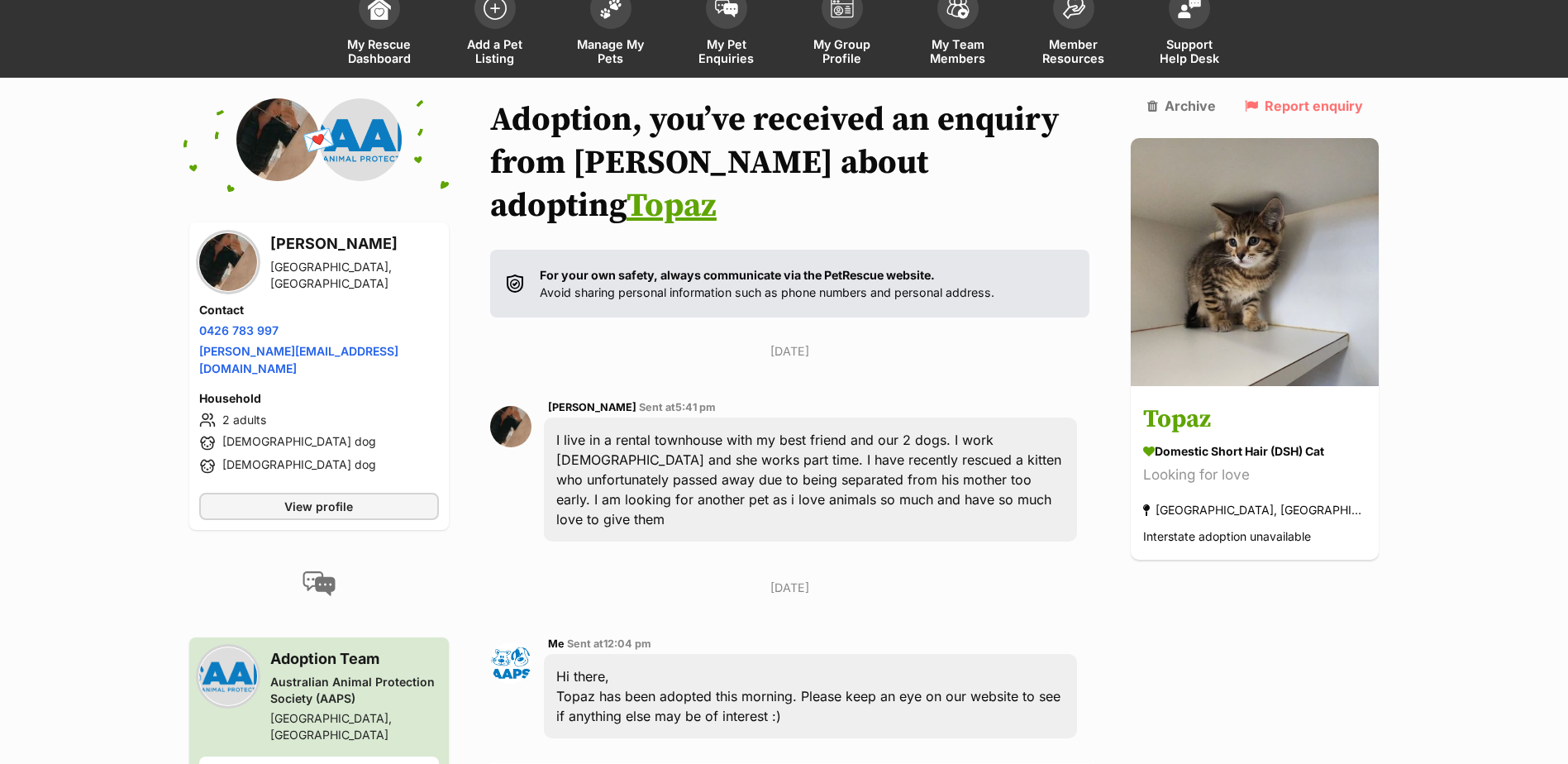
click at [1434, 628] on main "Back to all conversations 💌 Conversation participant details Sophia Whatman Key…" at bounding box center [784, 536] width 1568 height 877
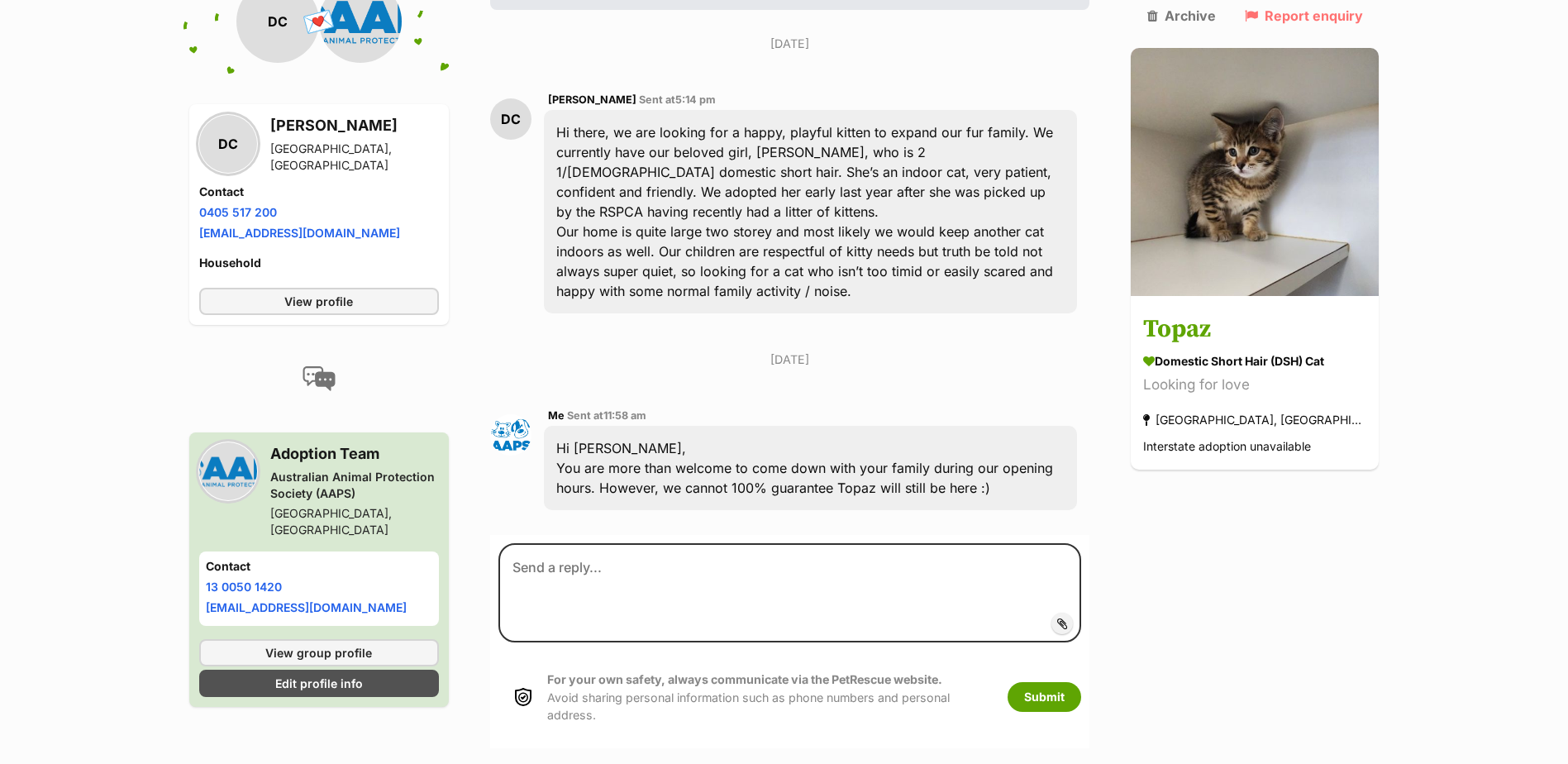
scroll to position [430, 0]
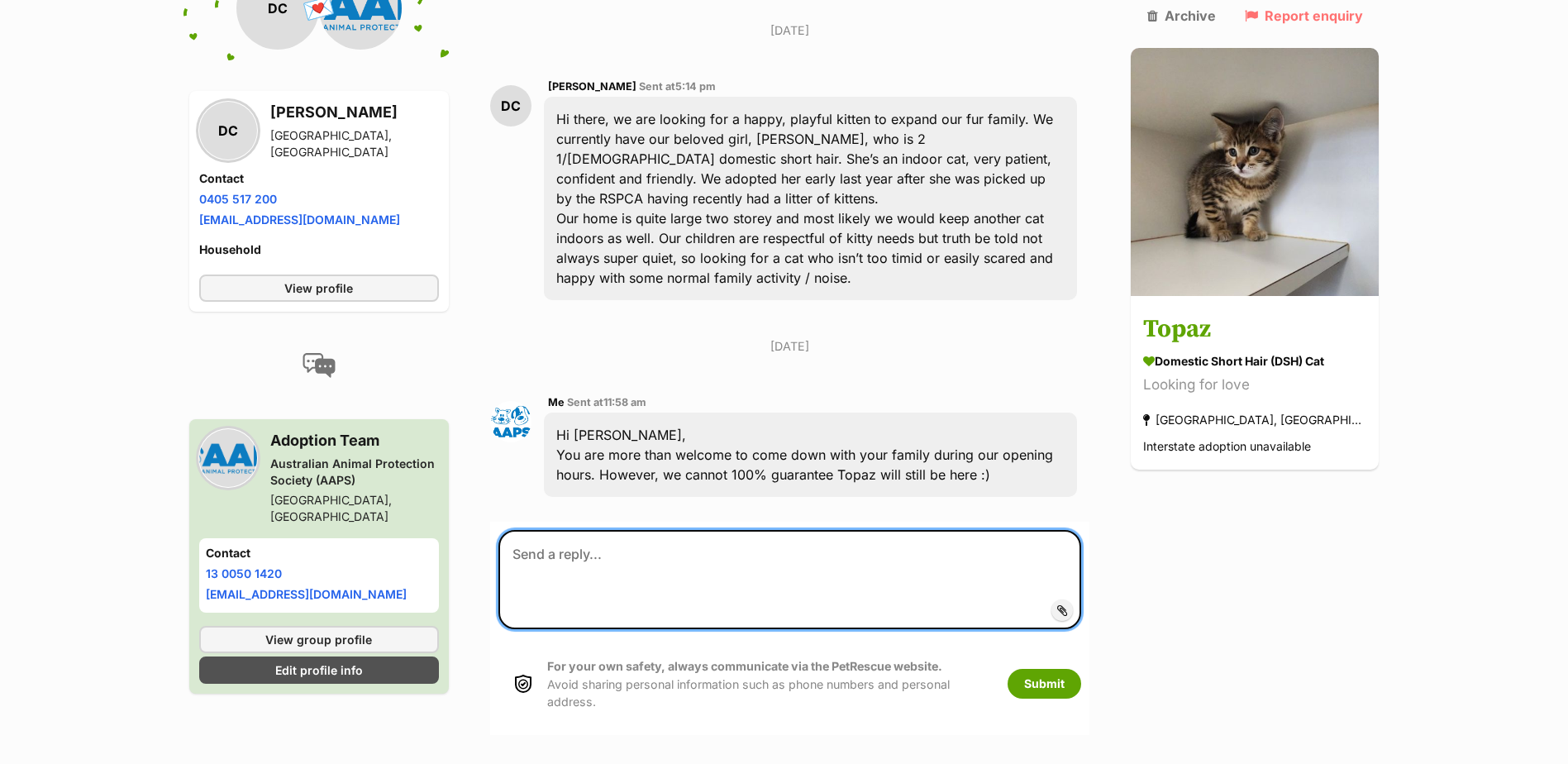
click at [661, 529] on textarea at bounding box center [790, 579] width 583 height 99
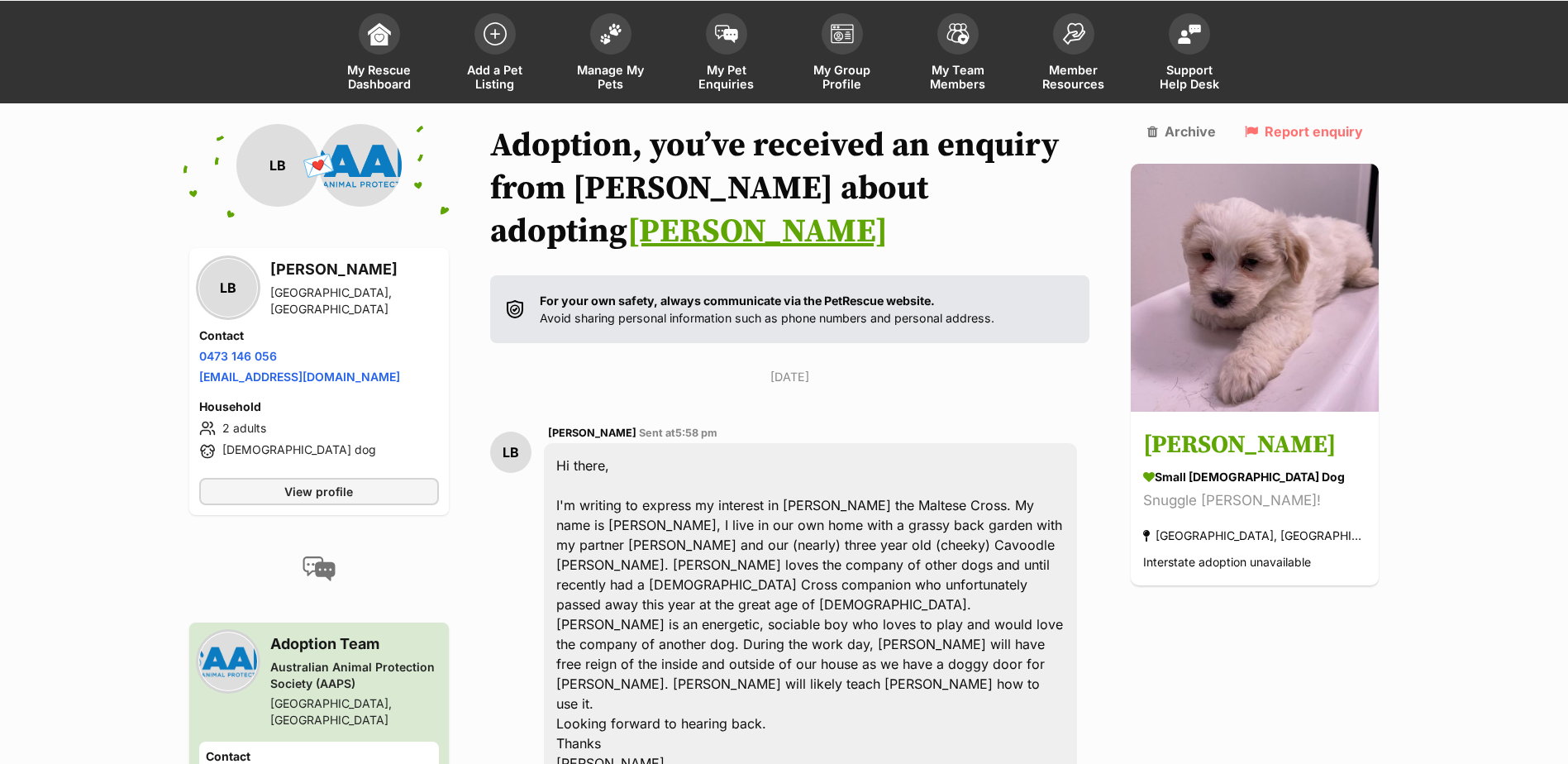
scroll to position [234, 0]
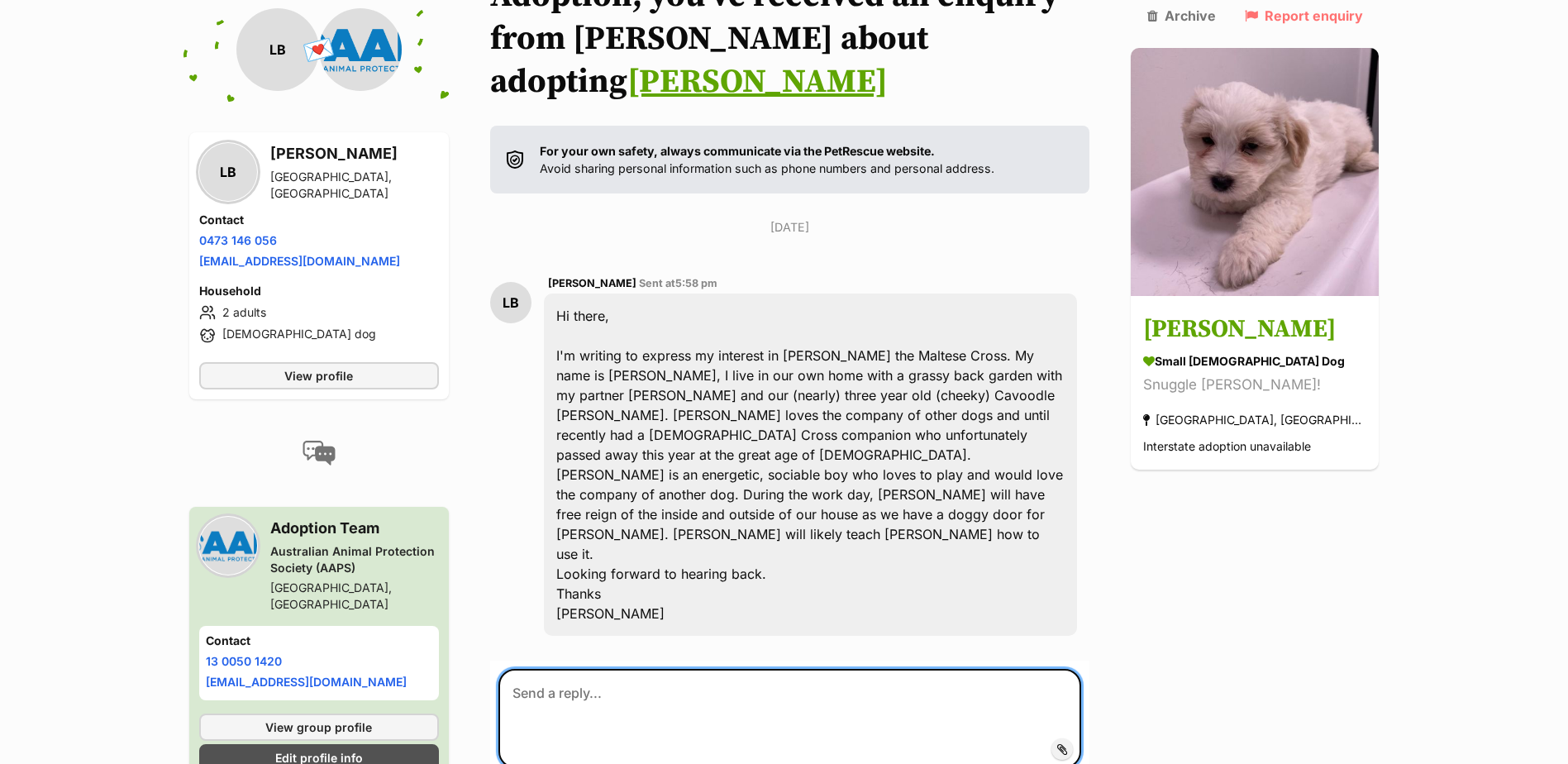
click at [664, 668] on textarea at bounding box center [790, 718] width 583 height 99
paste textarea "Hi there, Topaz has been adopted this morning. Please keep an eye on our websit…"
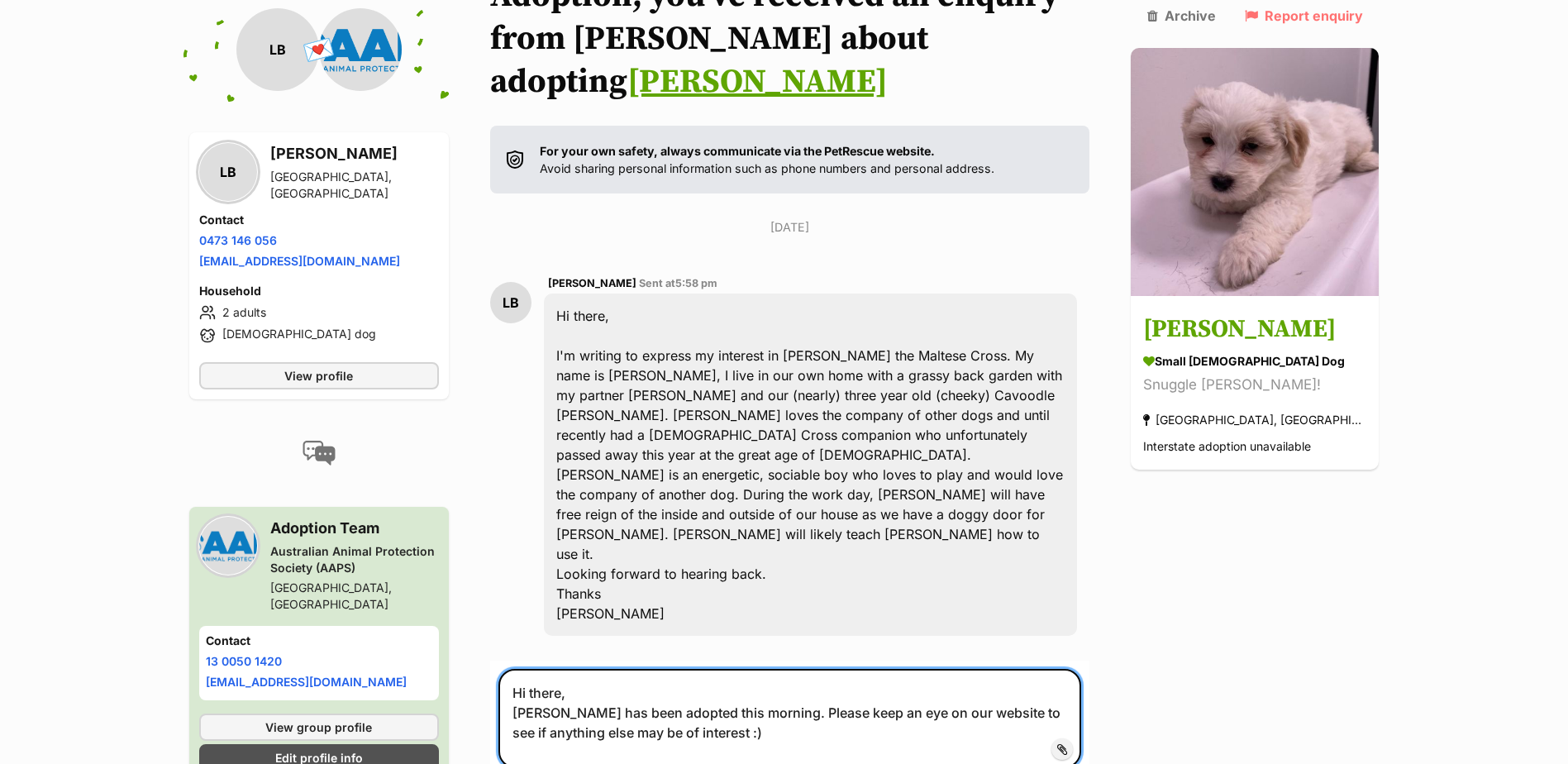
click at [561, 668] on textarea "Hi there, Topaz has been adopted this morning. Please keep an eye on our websit…" at bounding box center [790, 718] width 583 height 99
drag, startPoint x: 774, startPoint y: 609, endPoint x: 606, endPoint y: 612, distance: 168.0
click at [606, 668] on textarea "Hi there, Winston has been adopted this morning. Please keep an eye on our webs…" at bounding box center [790, 718] width 583 height 99
type textarea "Hi there, Winston has a meet and greet organised. Please keep an eye on our web…"
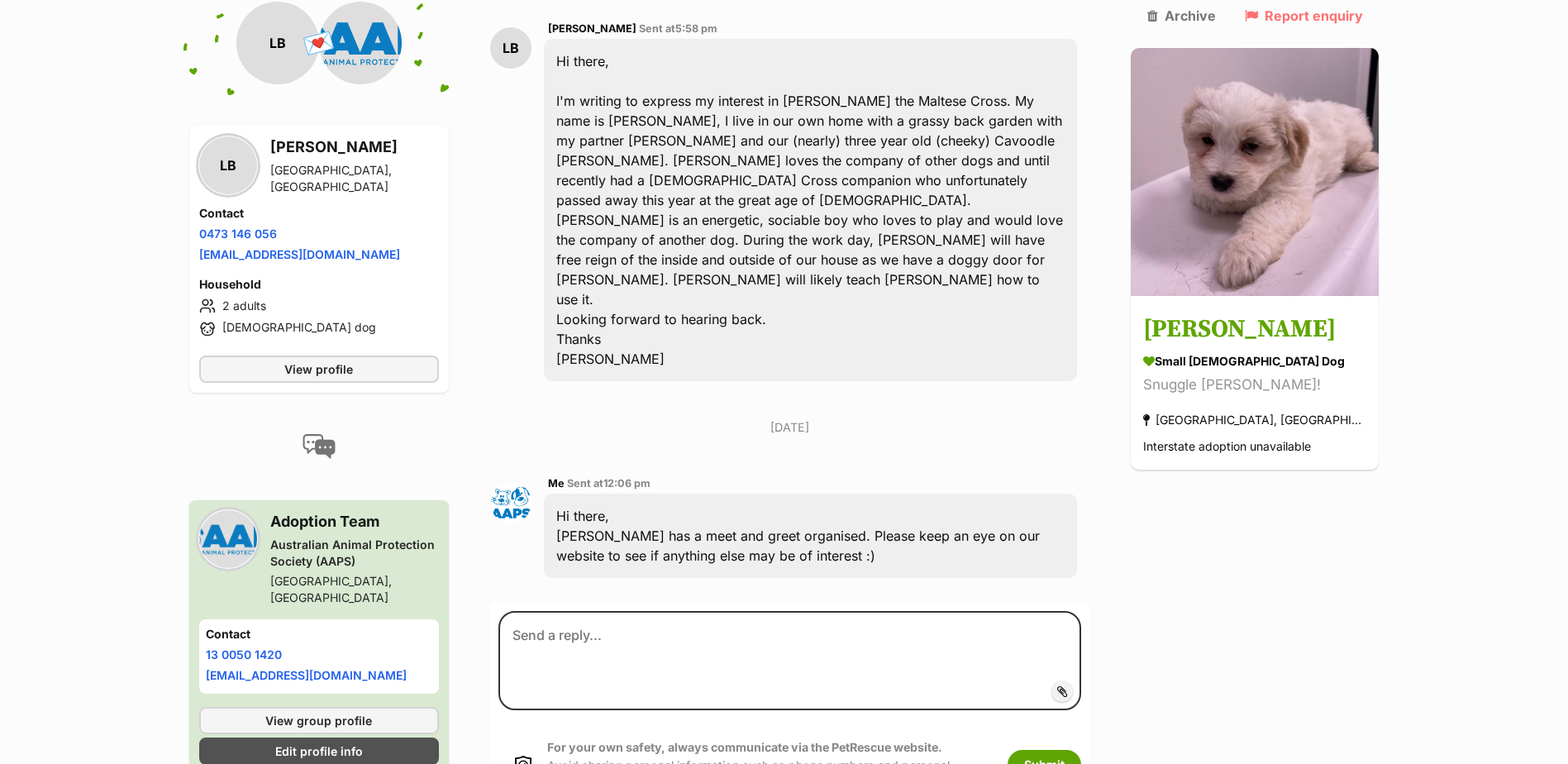
scroll to position [529, 0]
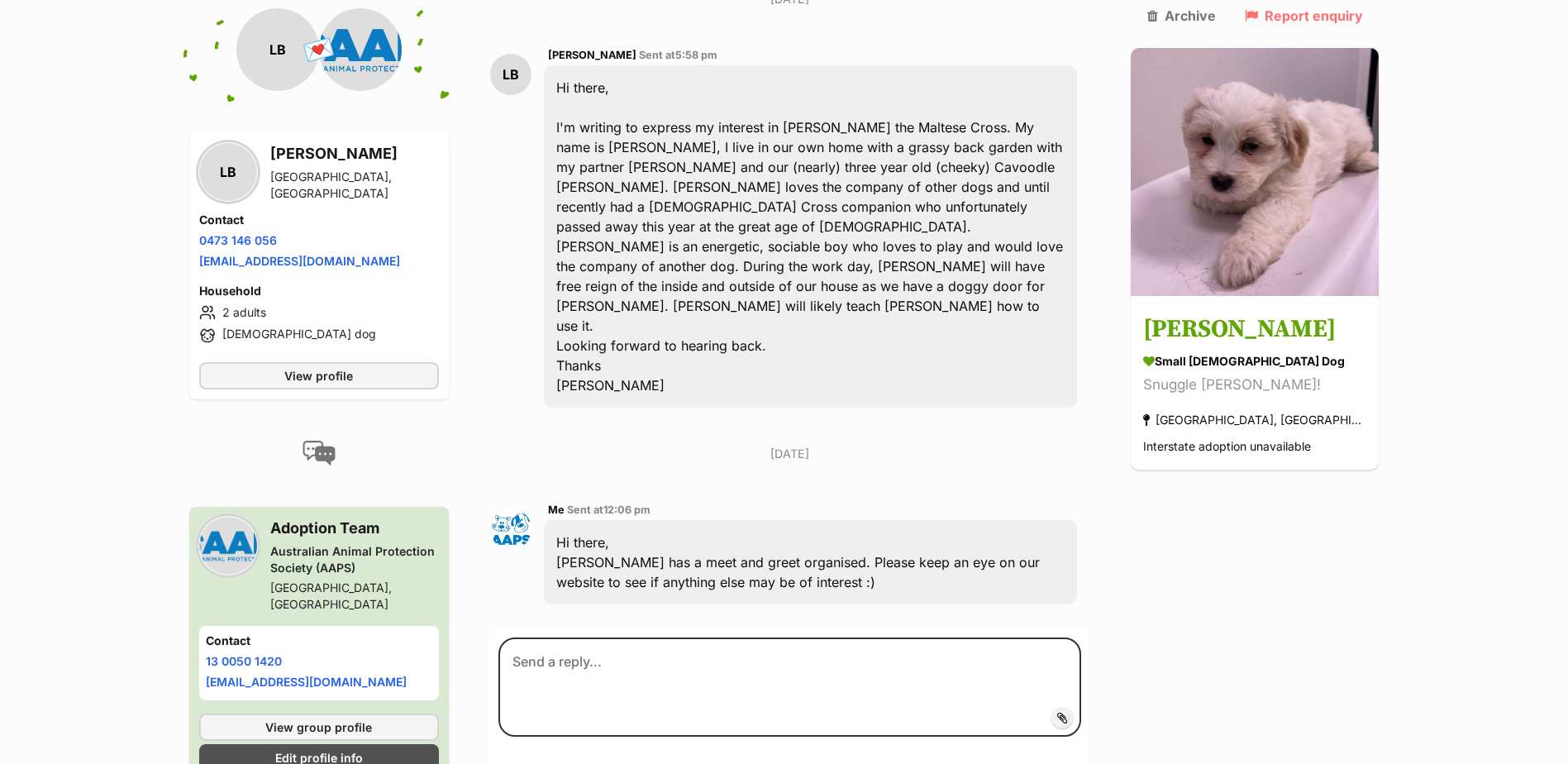
scroll to position [529, 0]
